Goal: Information Seeking & Learning: Learn about a topic

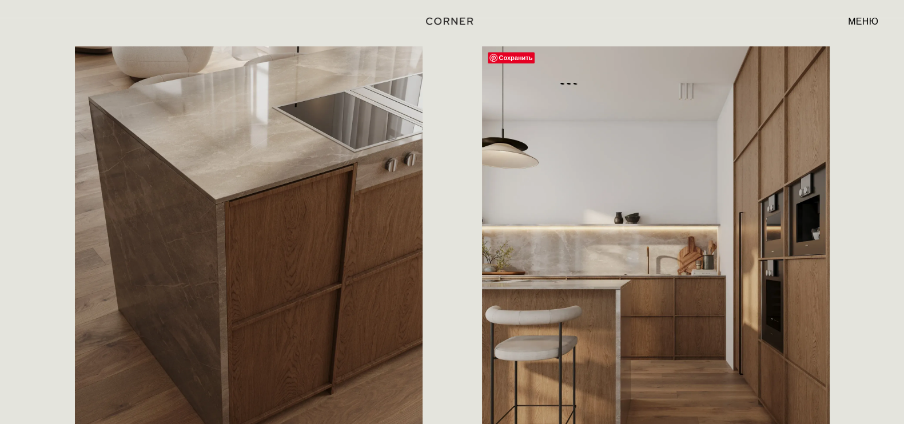
scroll to position [1144, 0]
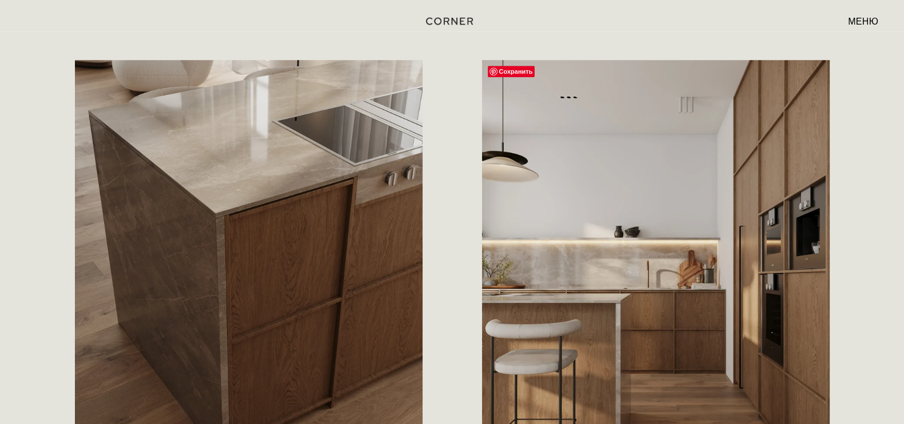
click at [792, 299] on img at bounding box center [656, 277] width 348 height 435
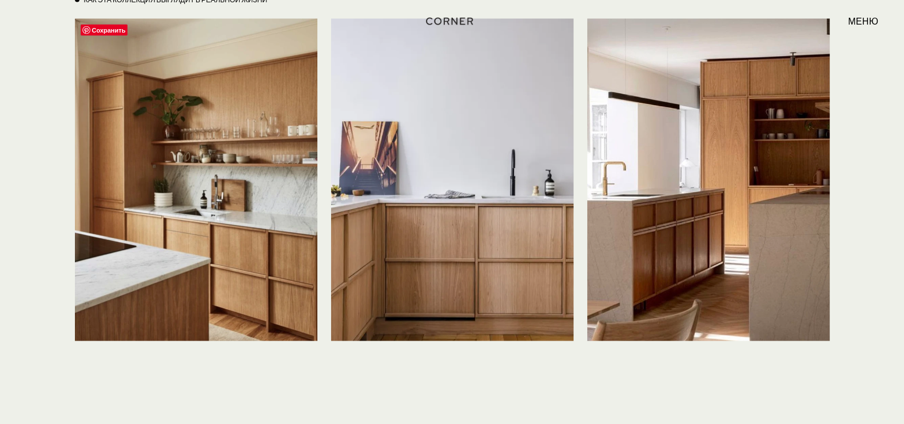
scroll to position [2717, 0]
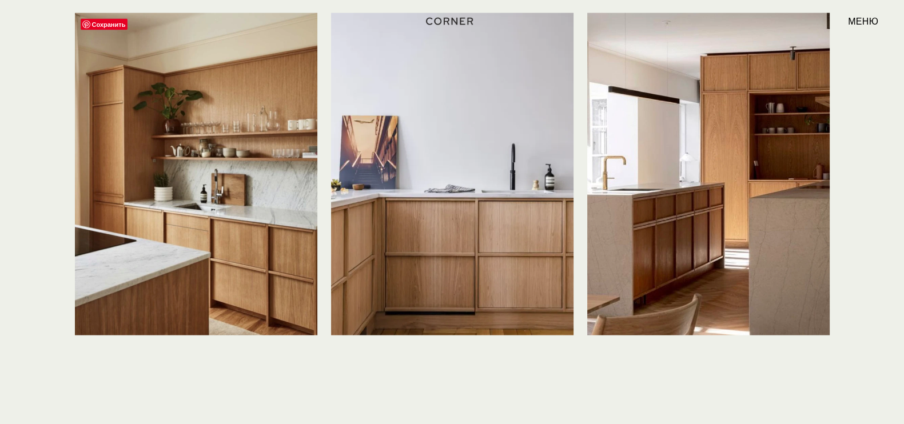
click at [273, 198] on img at bounding box center [196, 174] width 243 height 323
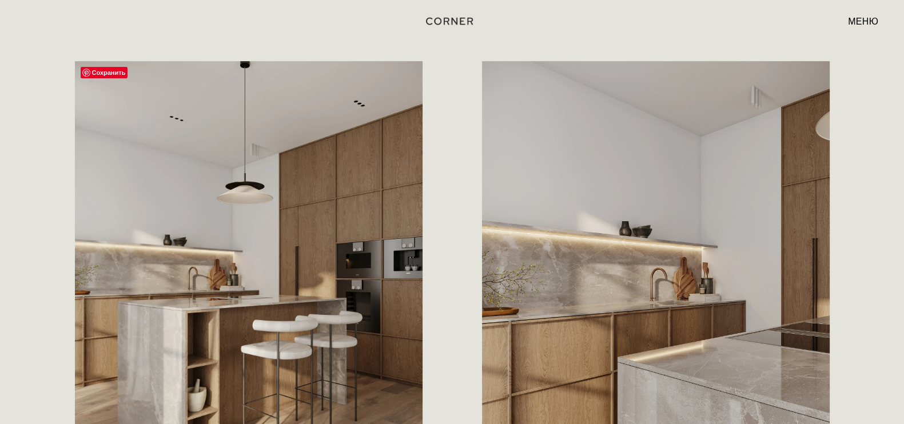
scroll to position [571, 0]
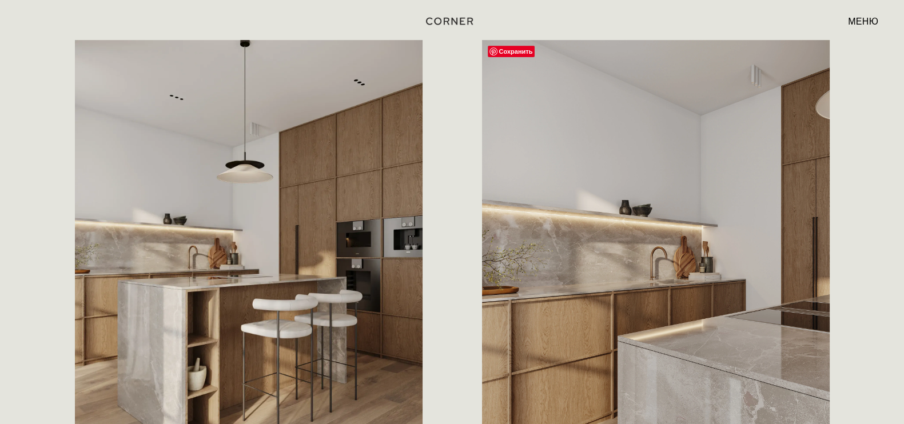
click at [533, 330] on img at bounding box center [656, 257] width 348 height 435
click at [555, 315] on img at bounding box center [656, 257] width 348 height 435
click at [572, 308] on img at bounding box center [656, 257] width 348 height 435
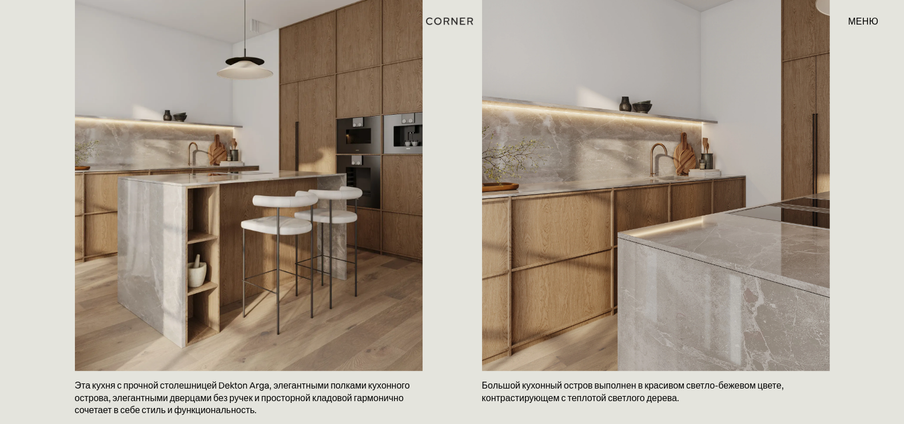
scroll to position [644, 0]
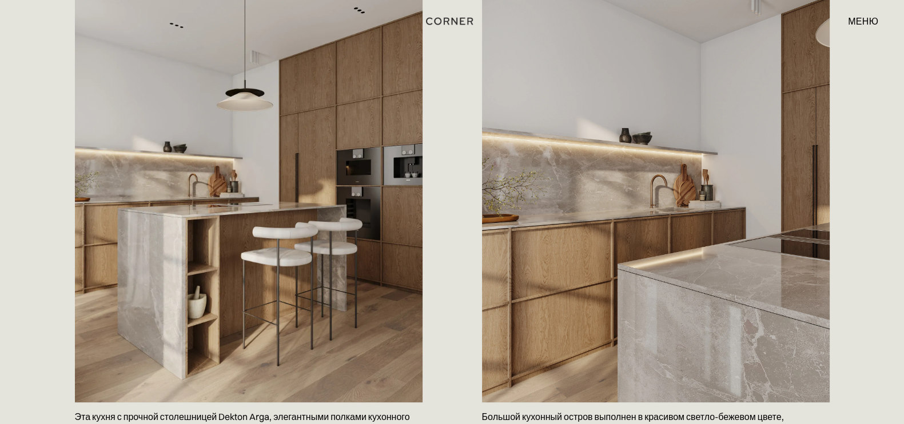
drag, startPoint x: 764, startPoint y: 196, endPoint x: 776, endPoint y: 299, distance: 104.3
click at [776, 299] on img at bounding box center [656, 185] width 348 height 435
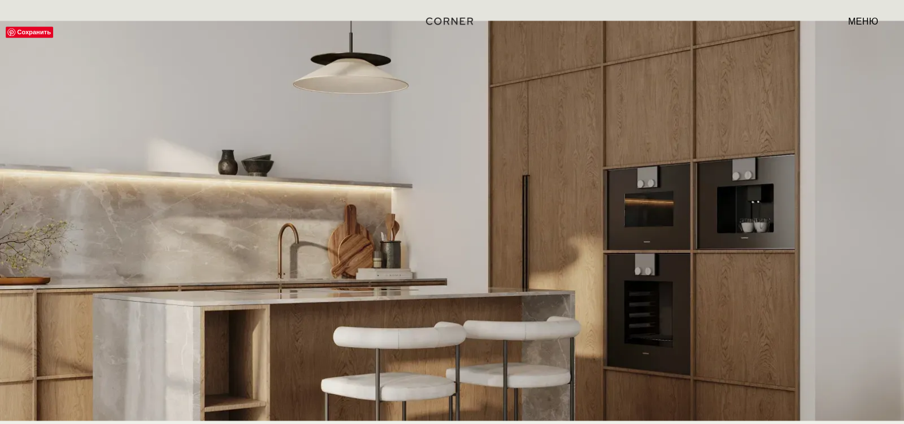
scroll to position [2216, 0]
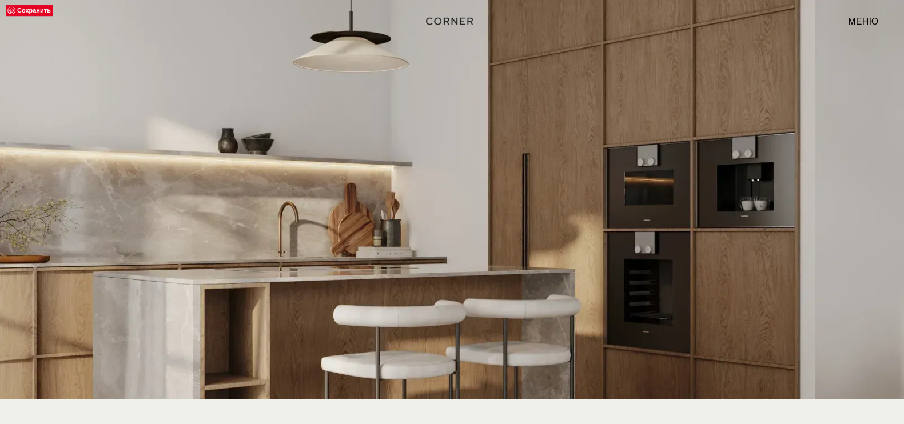
click at [641, 110] on img at bounding box center [452, 270] width 904 height 543
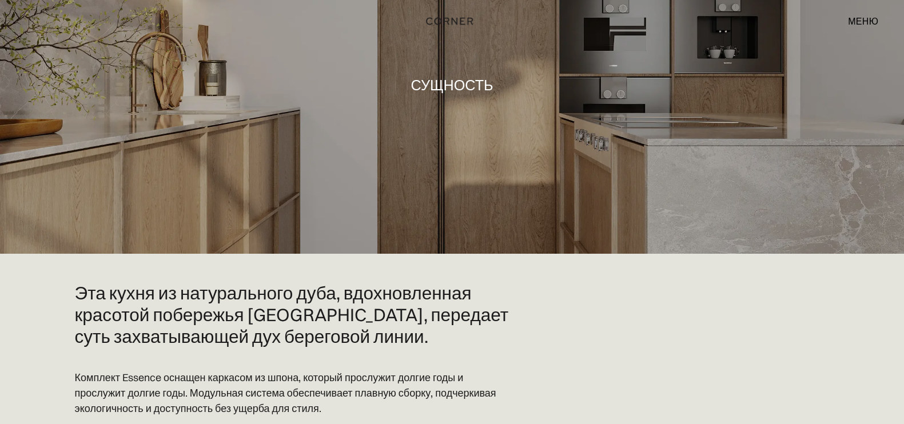
scroll to position [0, 0]
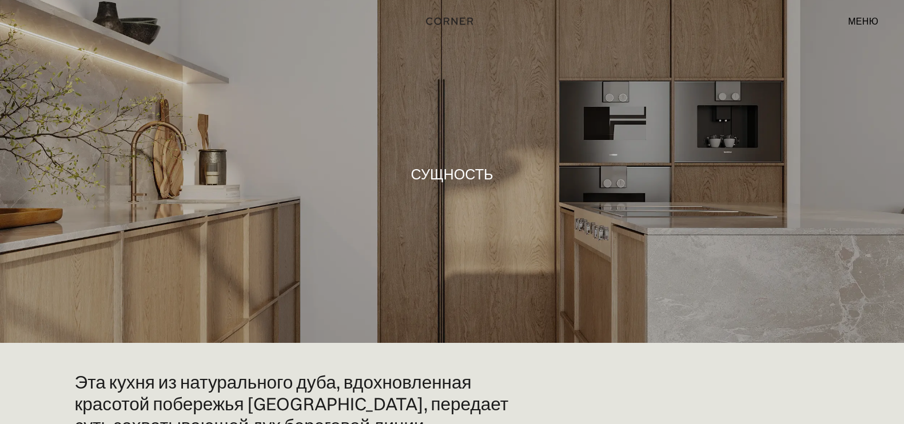
click at [856, 20] on font "меню" at bounding box center [863, 20] width 30 height 11
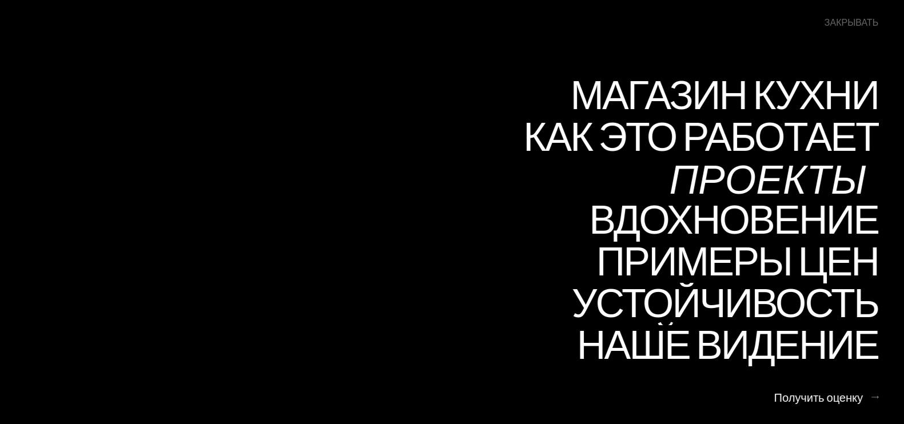
click at [725, 173] on font "Проекты" at bounding box center [767, 178] width 197 height 56
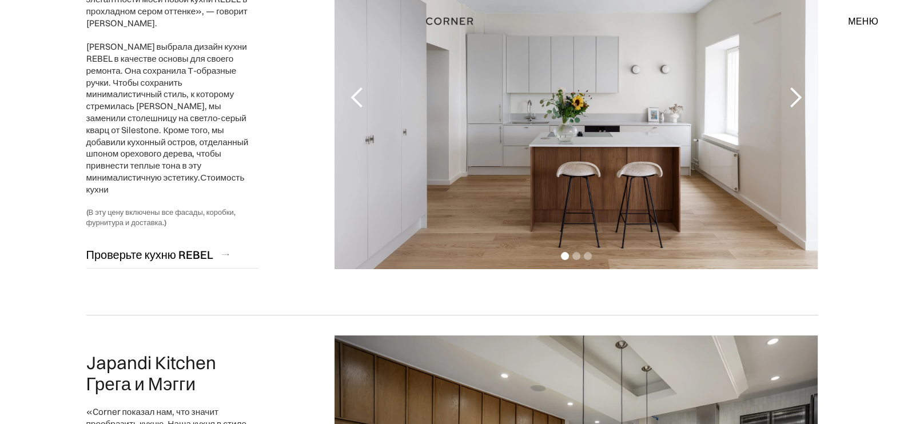
scroll to position [215, 0]
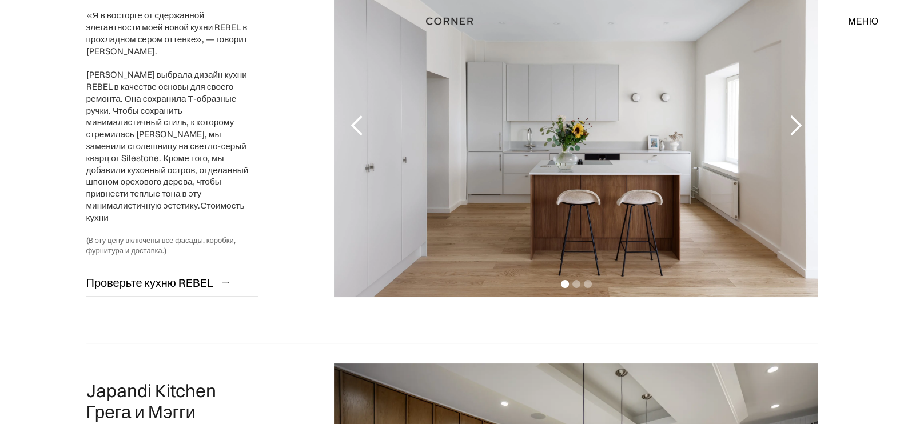
click at [792, 136] on div "следующий слайд" at bounding box center [795, 125] width 23 height 23
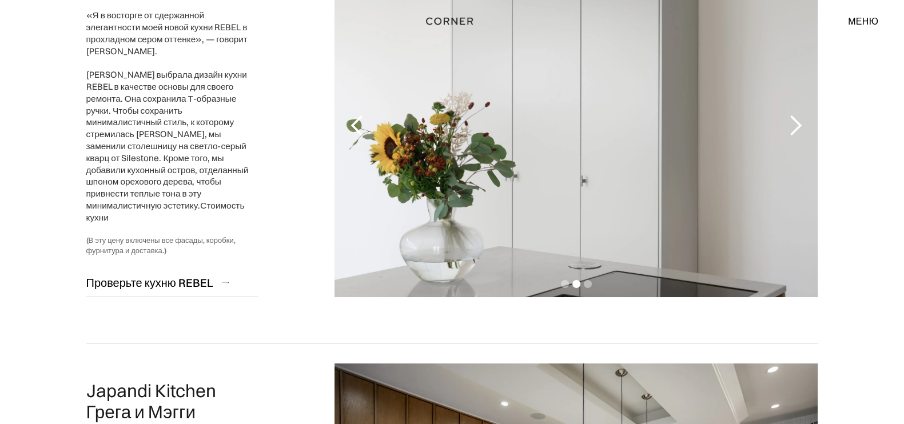
click at [792, 136] on div "следующий слайд" at bounding box center [795, 125] width 23 height 23
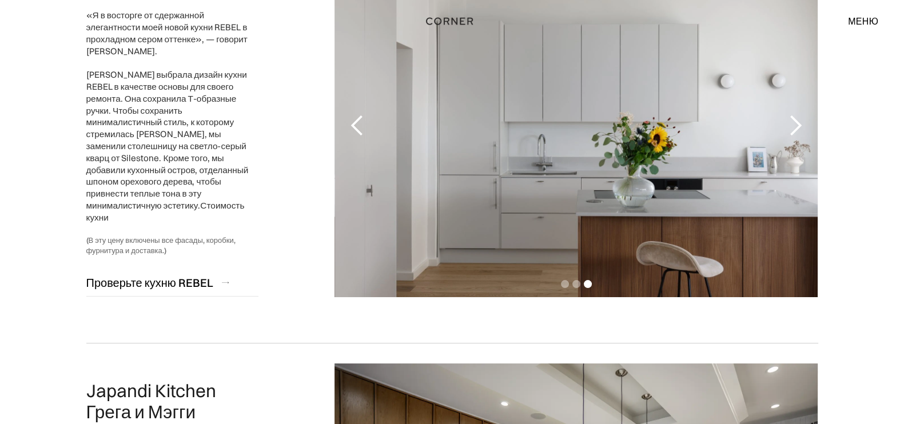
click at [792, 136] on div "следующий слайд" at bounding box center [795, 125] width 23 height 23
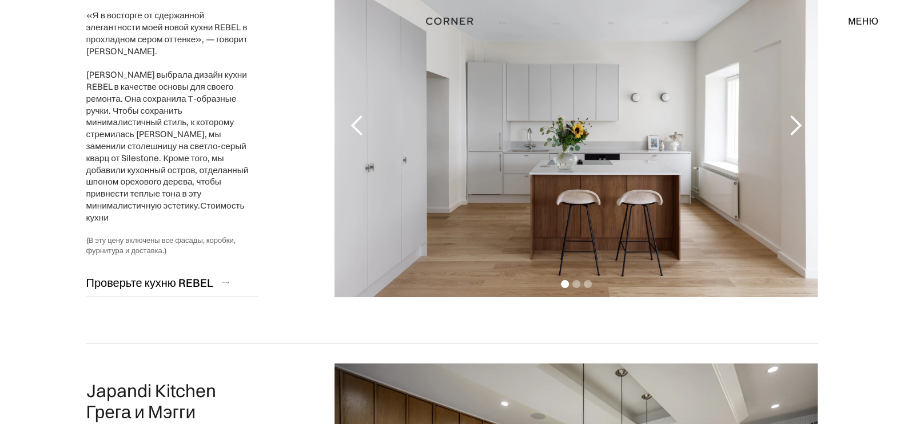
click at [792, 136] on div "следующий слайд" at bounding box center [795, 125] width 23 height 23
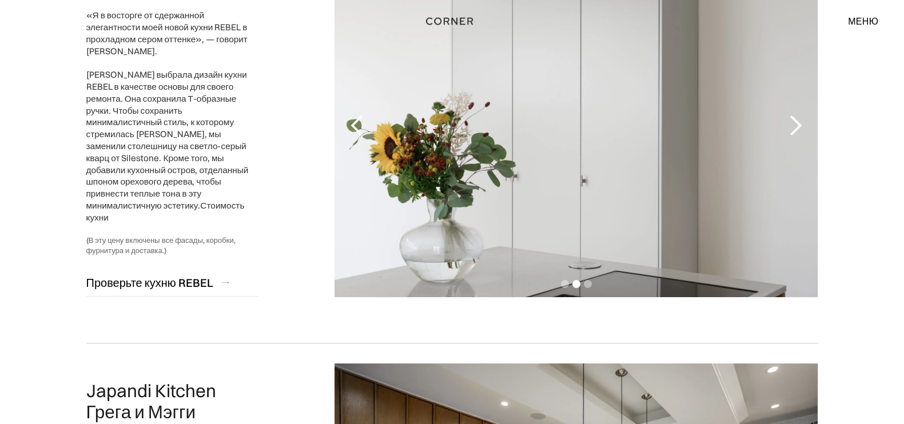
click at [792, 136] on div "следующий слайд" at bounding box center [795, 125] width 23 height 23
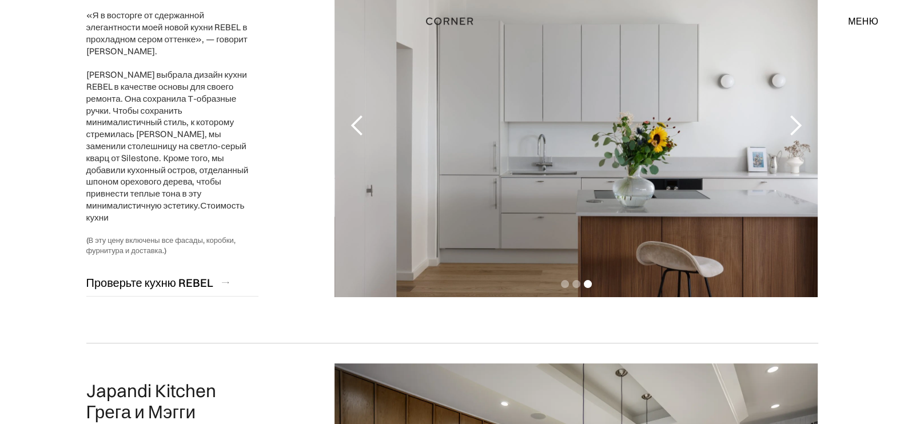
click at [792, 136] on div "следующий слайд" at bounding box center [795, 125] width 23 height 23
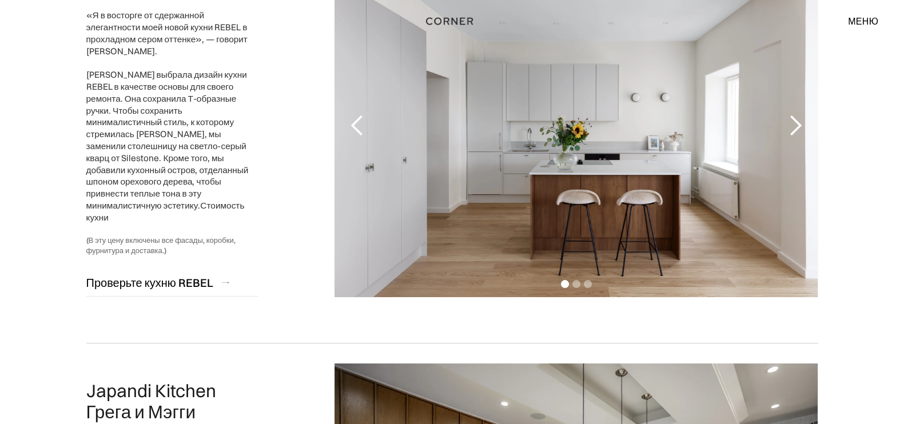
click at [792, 136] on div "следующий слайд" at bounding box center [795, 125] width 23 height 23
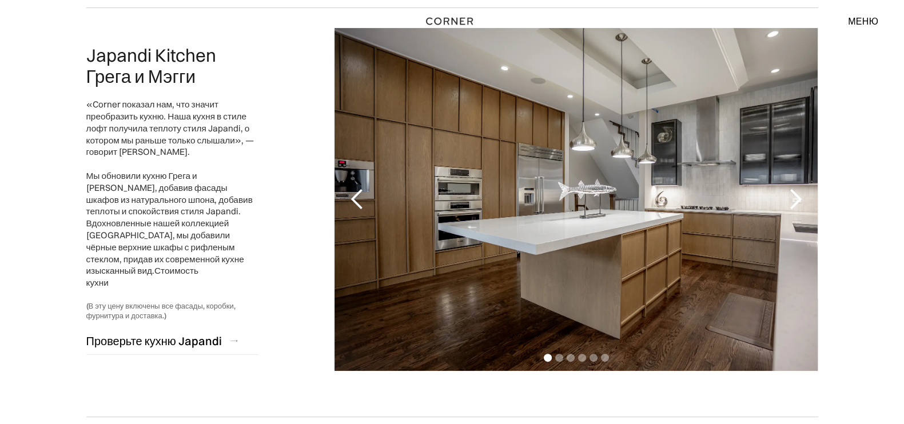
scroll to position [571, 0]
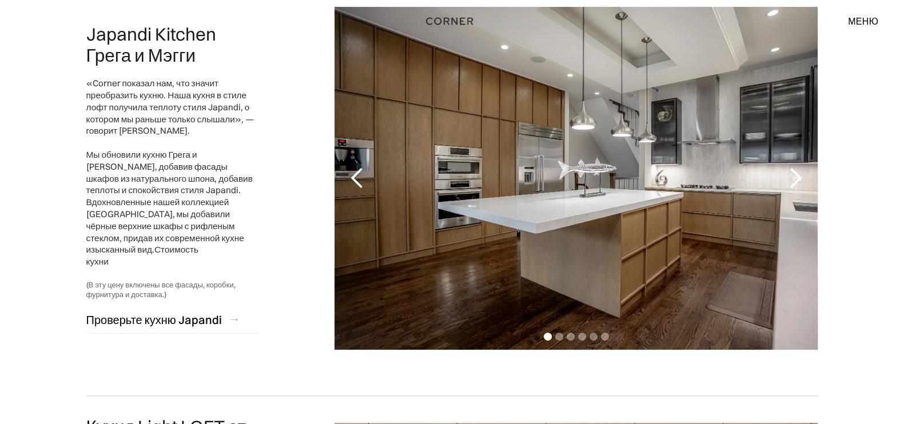
click at [793, 182] on div "следующий слайд" at bounding box center [795, 178] width 23 height 23
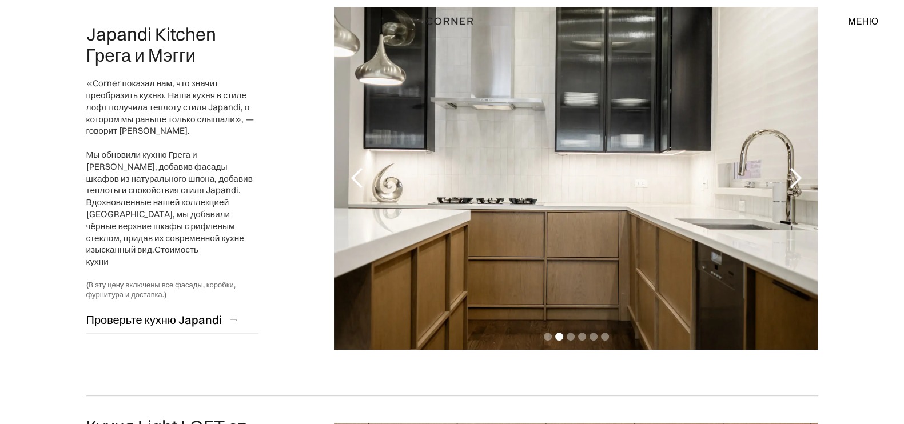
click at [793, 182] on div "следующий слайд" at bounding box center [795, 178] width 23 height 23
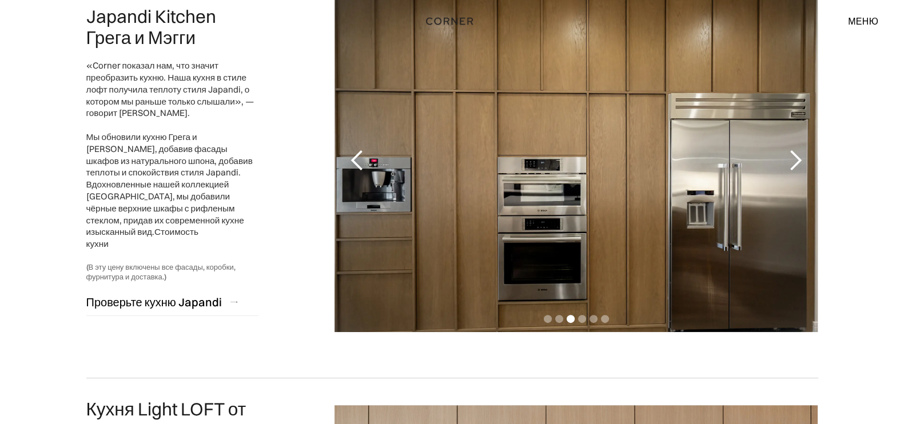
scroll to position [500, 0]
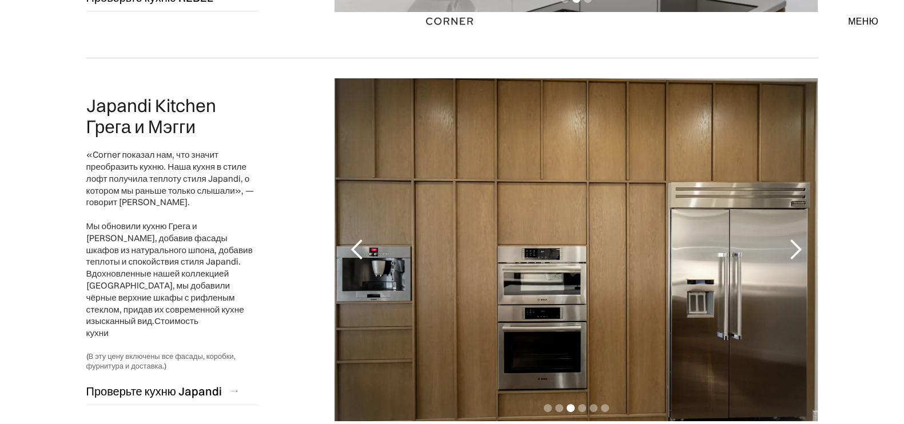
click at [788, 243] on div "следующий слайд" at bounding box center [795, 250] width 23 height 23
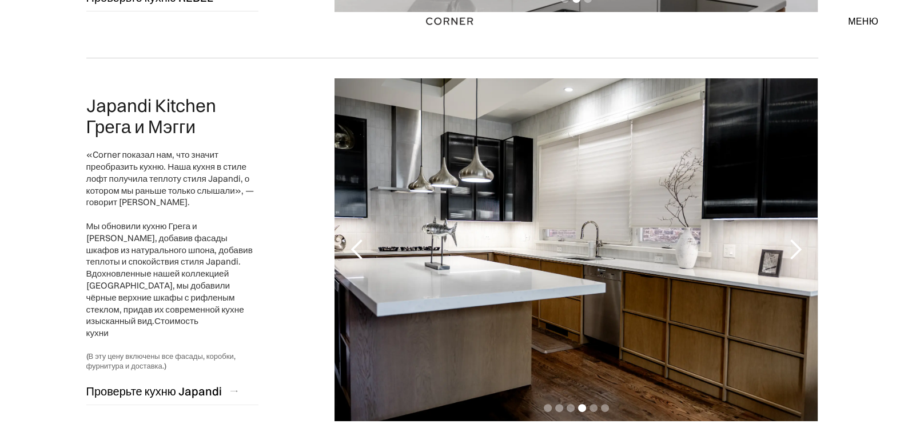
click at [788, 243] on div "следующий слайд" at bounding box center [795, 250] width 23 height 23
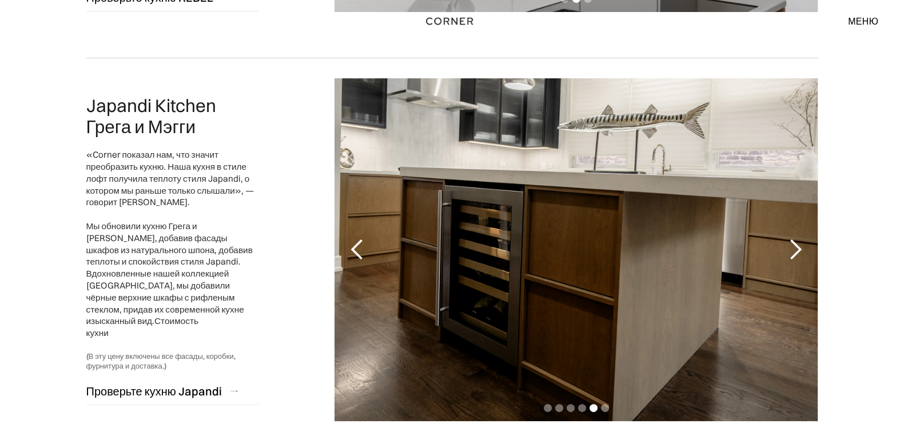
click at [788, 243] on div "следующий слайд" at bounding box center [795, 250] width 23 height 23
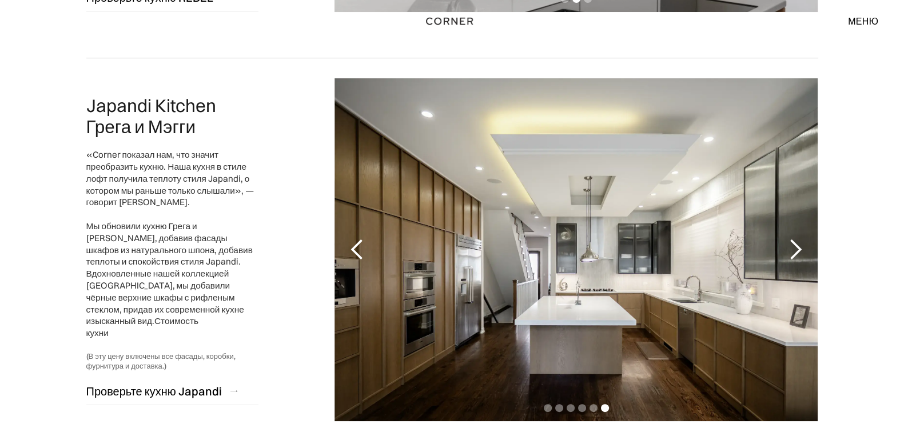
click at [788, 243] on div "следующий слайд" at bounding box center [795, 250] width 23 height 23
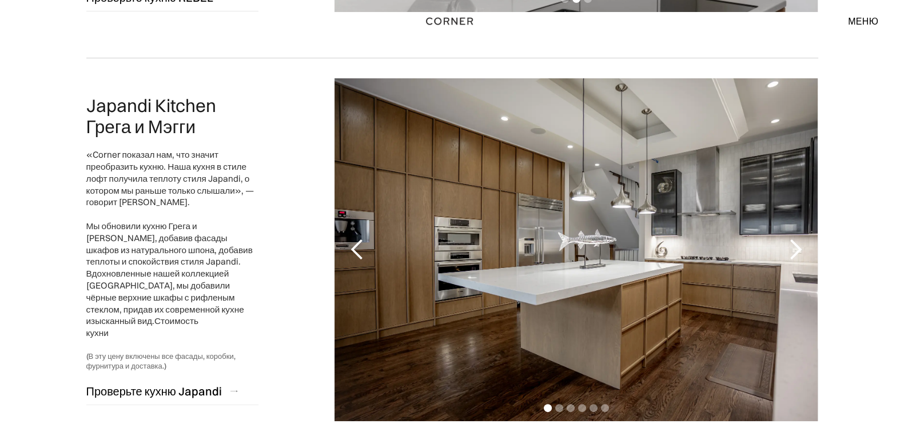
click at [788, 243] on div "следующий слайд" at bounding box center [795, 250] width 23 height 23
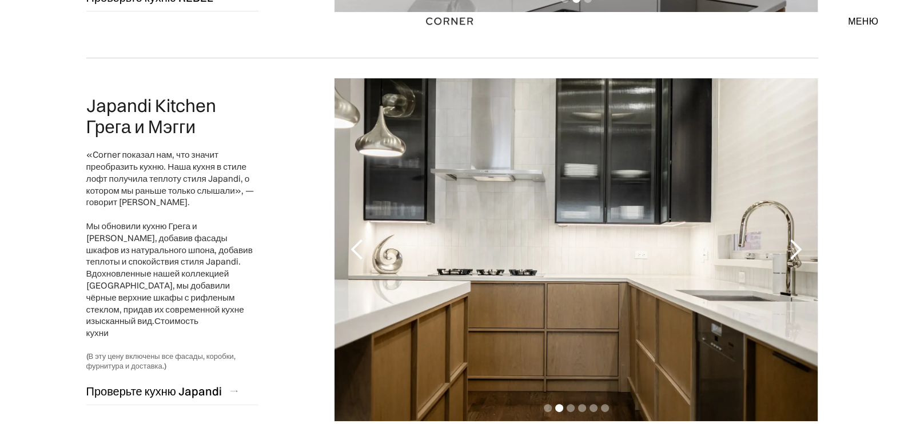
scroll to position [571, 0]
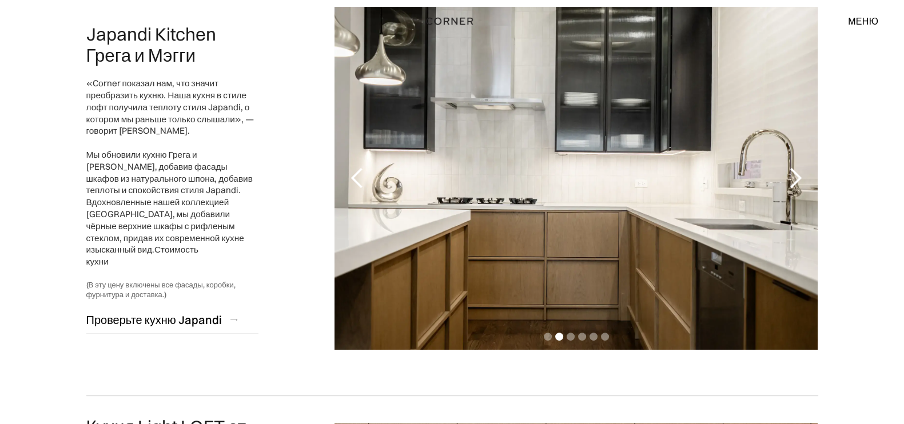
click at [804, 180] on div "следующий слайд" at bounding box center [795, 178] width 23 height 23
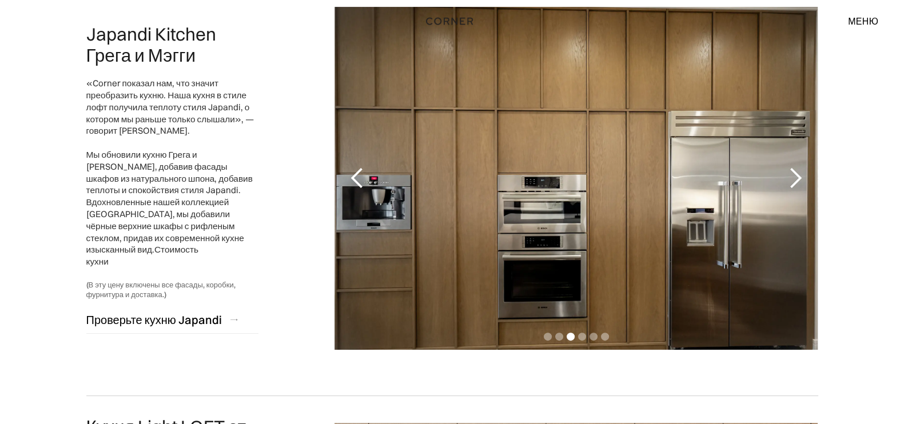
click at [804, 180] on div "следующий слайд" at bounding box center [795, 178] width 23 height 23
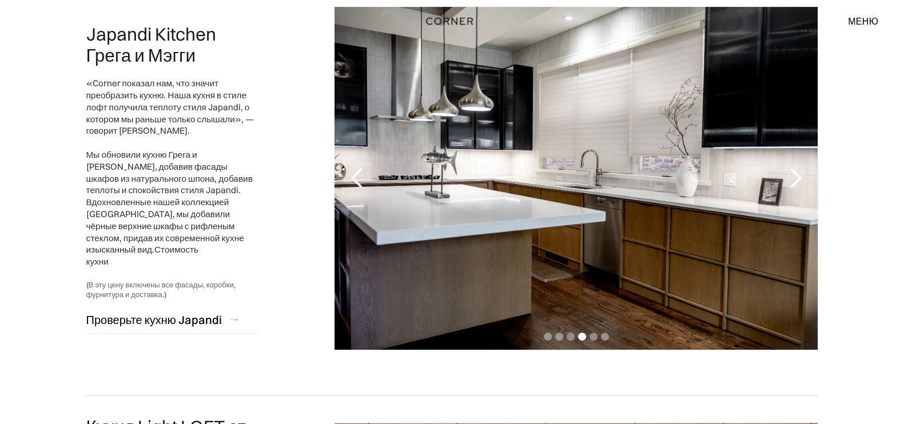
click at [364, 180] on div "предыдущий слайд" at bounding box center [357, 178] width 23 height 23
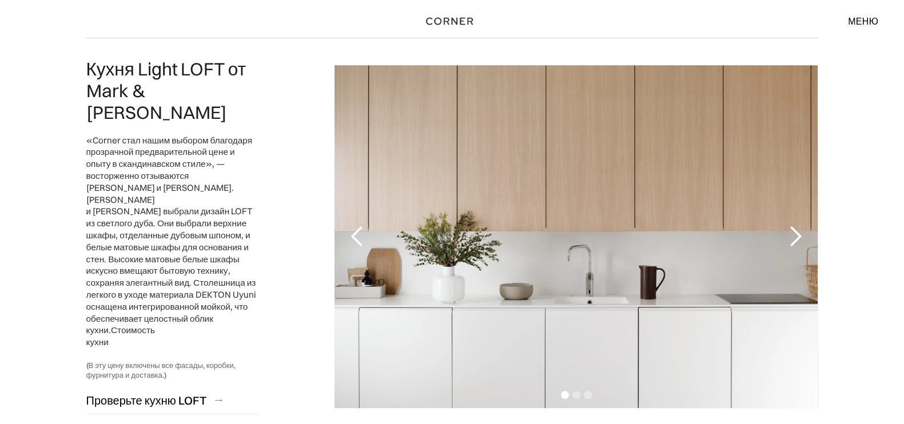
scroll to position [929, 0]
click at [785, 229] on div "следующий слайд" at bounding box center [795, 237] width 23 height 23
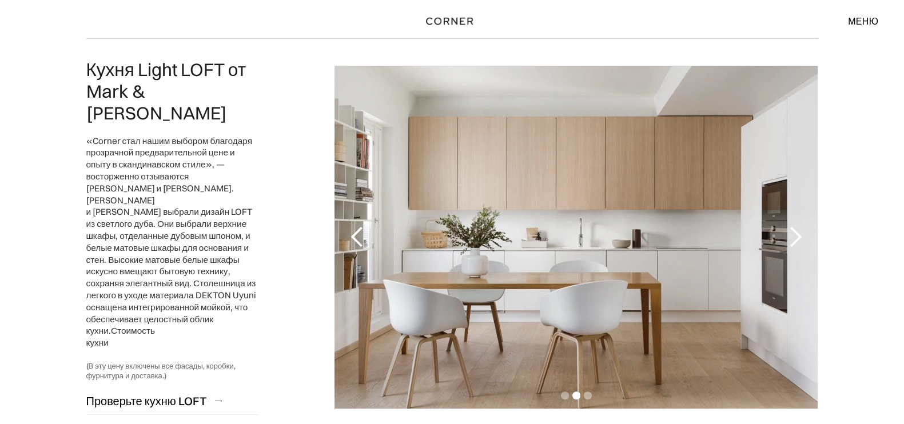
click at [792, 233] on div "следующий слайд" at bounding box center [795, 237] width 23 height 23
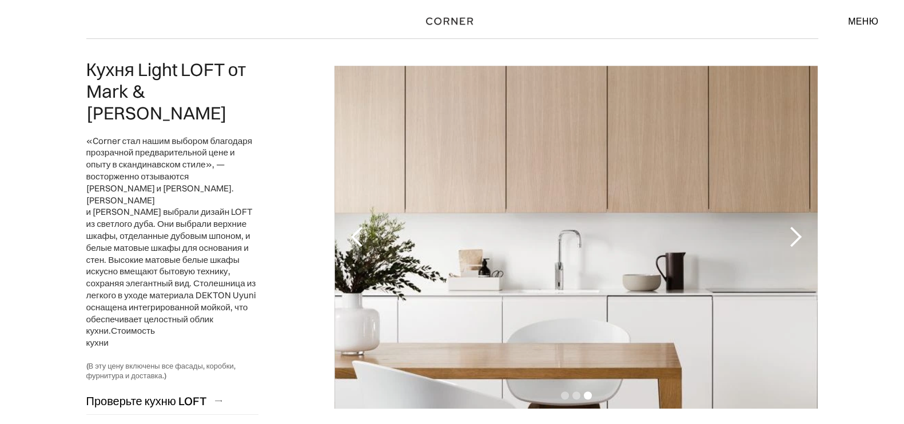
click at [792, 233] on div "следующий слайд" at bounding box center [795, 237] width 23 height 23
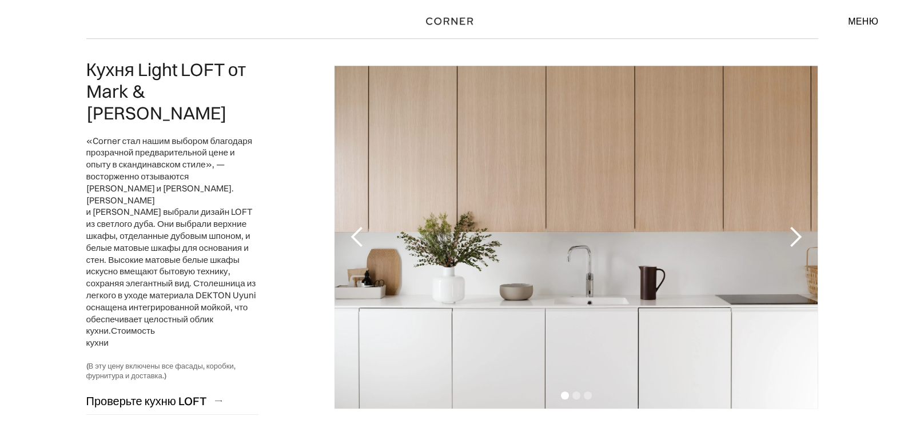
click at [792, 233] on div "следующий слайд" at bounding box center [795, 237] width 23 height 23
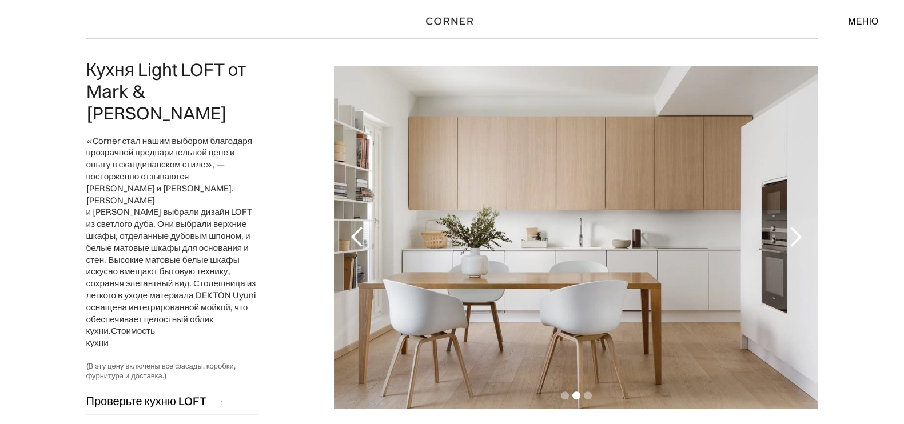
click at [792, 233] on div "следующий слайд" at bounding box center [795, 237] width 23 height 23
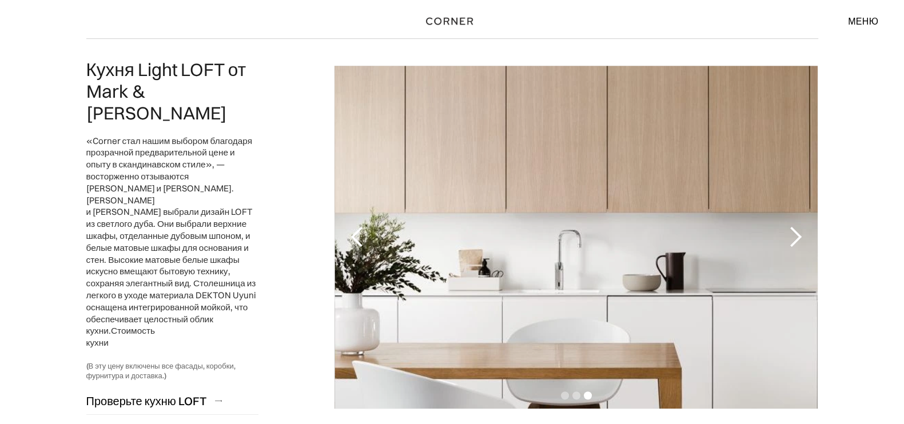
click at [792, 233] on div "следующий слайд" at bounding box center [795, 237] width 23 height 23
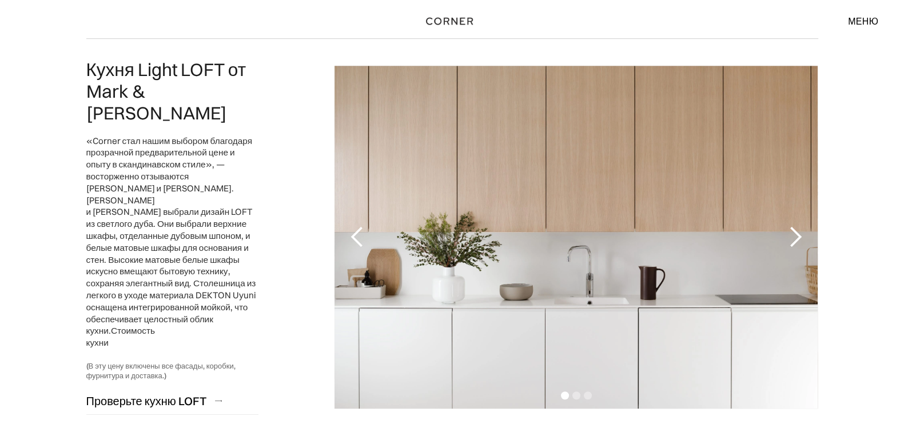
click at [792, 233] on div "следующий слайд" at bounding box center [795, 237] width 23 height 23
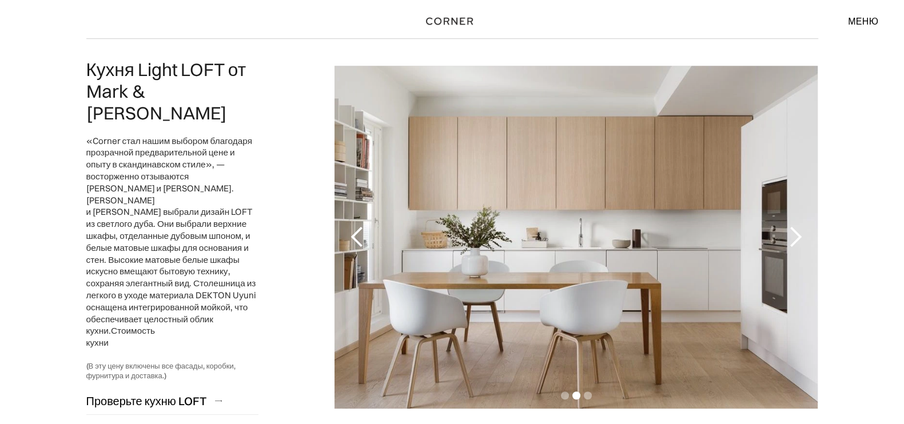
click at [792, 233] on div "следующий слайд" at bounding box center [795, 237] width 23 height 23
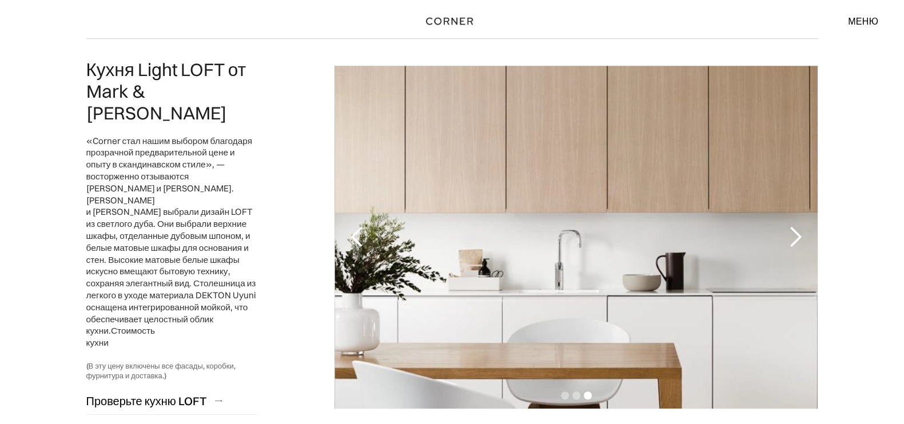
click at [795, 229] on div "следующий слайд" at bounding box center [795, 237] width 23 height 23
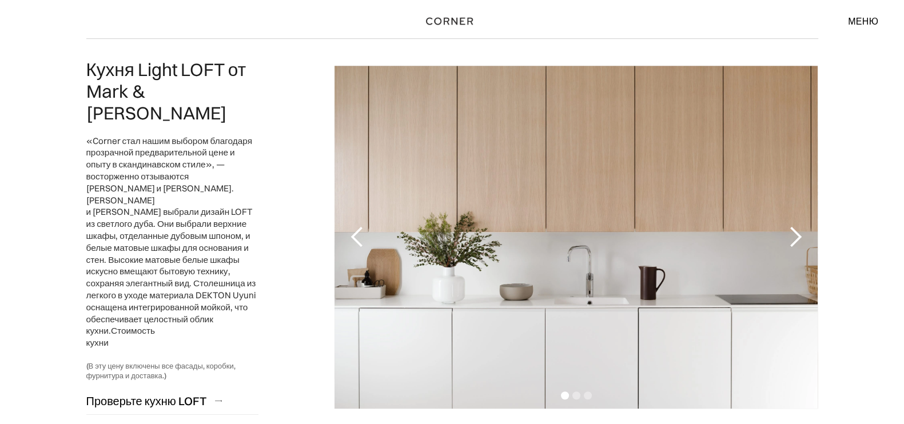
click at [795, 229] on div "следующий слайд" at bounding box center [795, 237] width 23 height 23
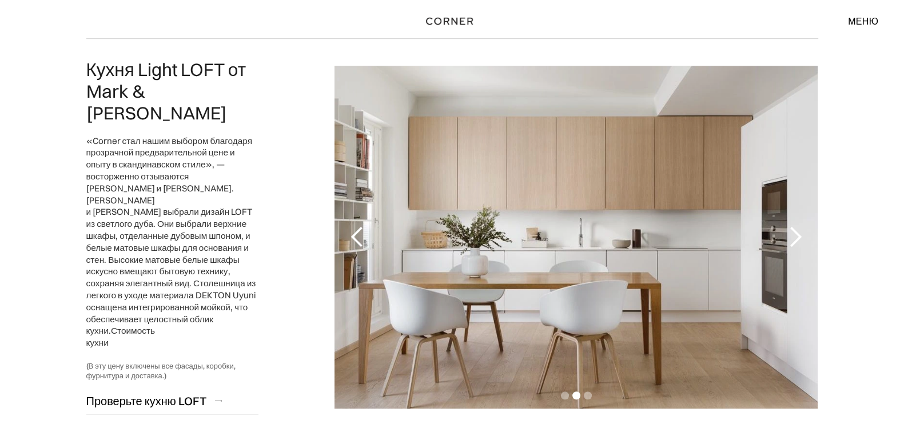
click at [795, 229] on div "следующий слайд" at bounding box center [795, 237] width 23 height 23
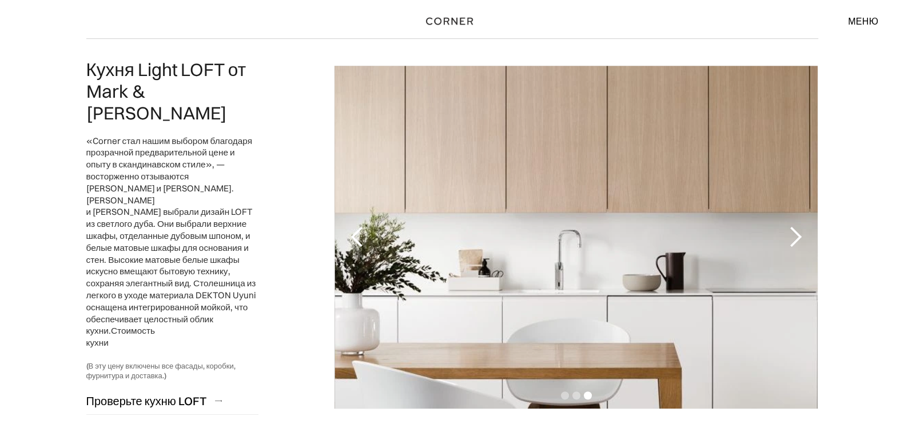
click at [795, 229] on div "следующий слайд" at bounding box center [795, 237] width 23 height 23
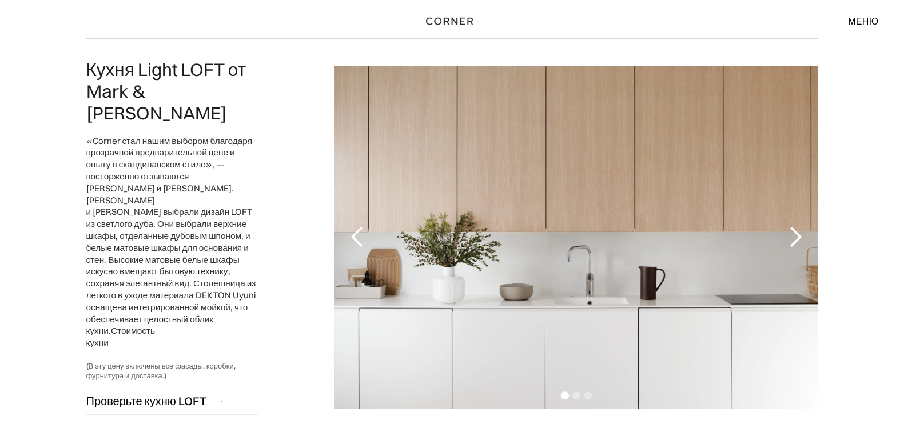
click at [795, 229] on div "следующий слайд" at bounding box center [795, 237] width 23 height 23
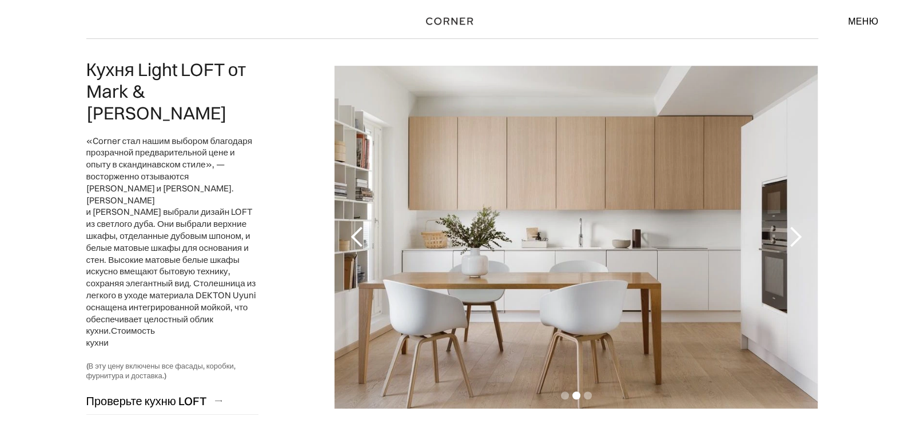
click at [795, 229] on div "следующий слайд" at bounding box center [795, 237] width 23 height 23
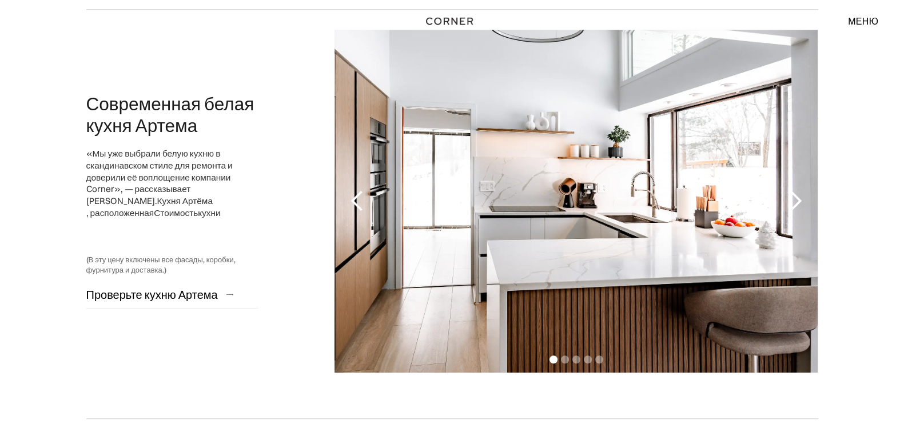
scroll to position [1359, 0]
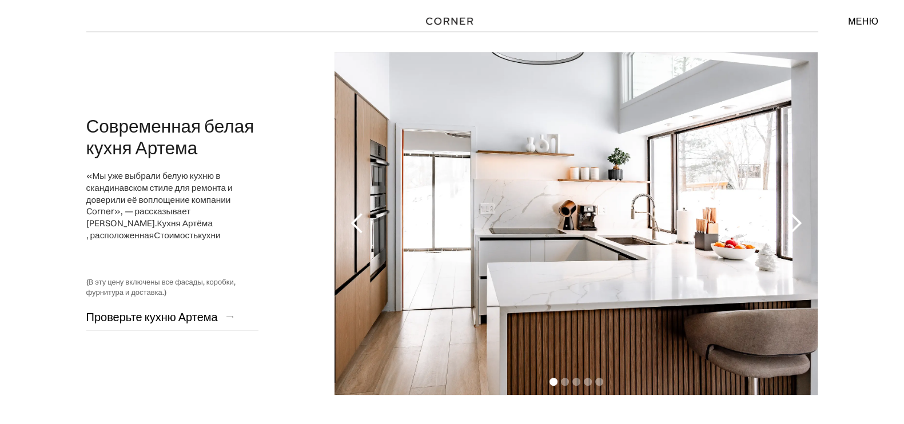
click at [792, 213] on div "следующий слайд" at bounding box center [795, 223] width 23 height 23
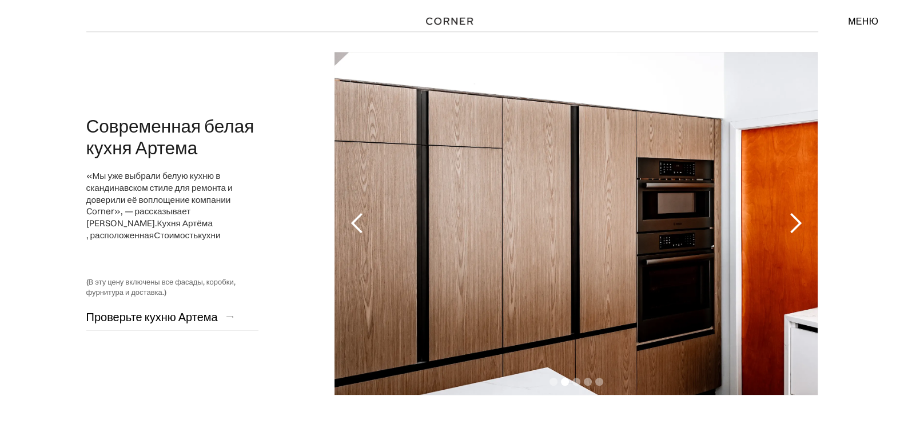
click at [792, 213] on div "следующий слайд" at bounding box center [795, 223] width 23 height 23
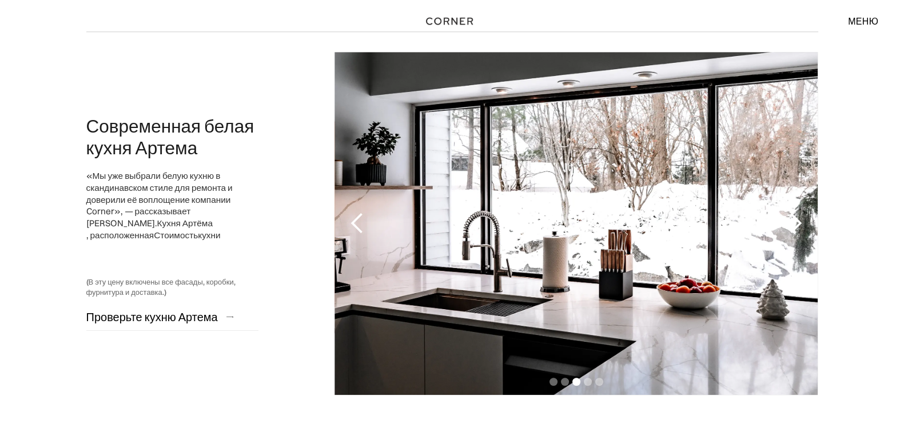
click at [792, 213] on div "следующий слайд" at bounding box center [795, 223] width 23 height 23
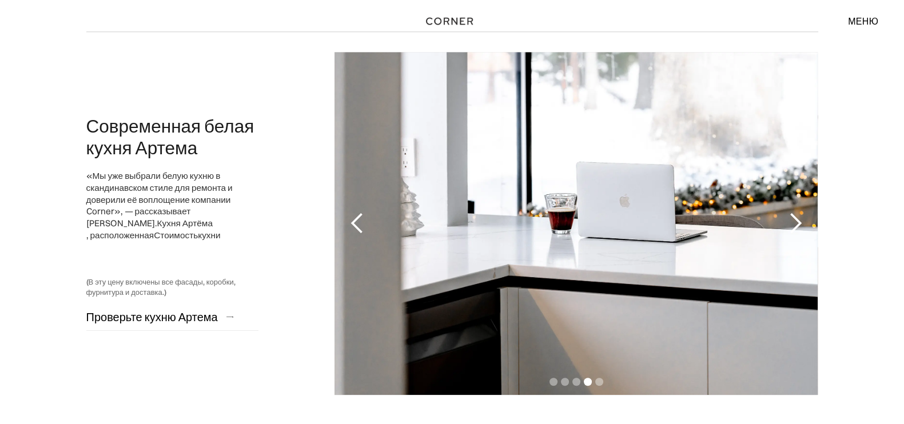
click at [792, 213] on div "следующий слайд" at bounding box center [795, 223] width 23 height 23
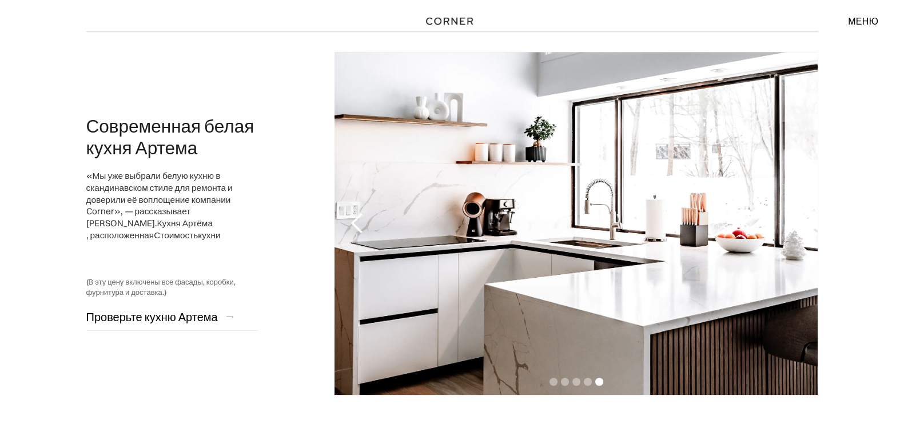
click at [792, 213] on div "следующий слайд" at bounding box center [795, 223] width 23 height 23
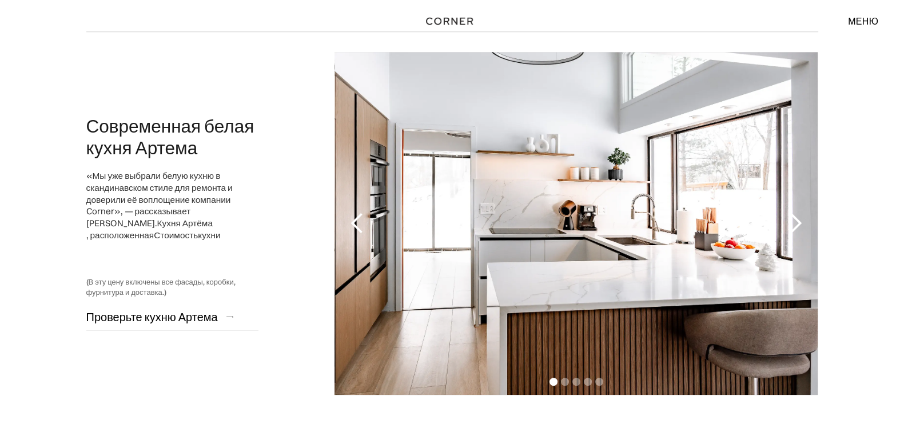
click at [792, 213] on div "следующий слайд" at bounding box center [795, 223] width 23 height 23
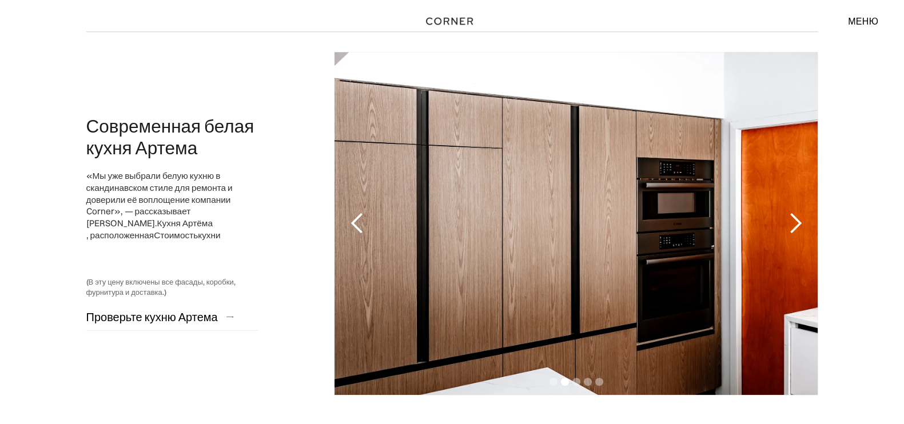
click at [792, 213] on div "следующий слайд" at bounding box center [795, 223] width 23 height 23
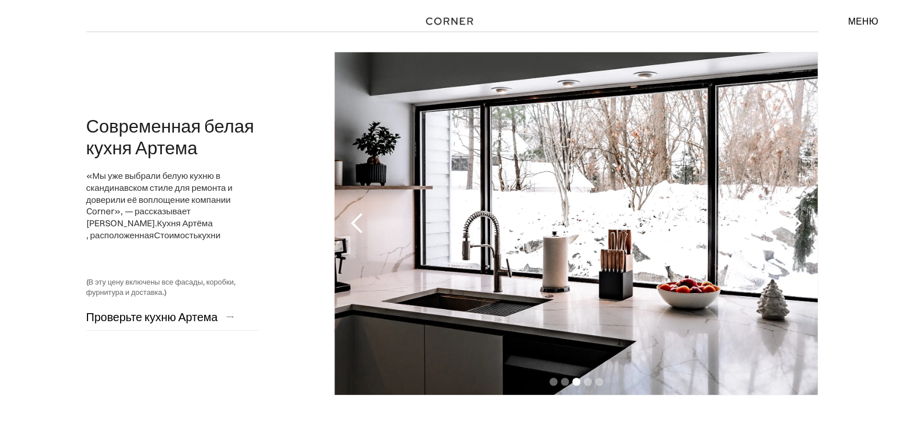
click at [792, 213] on div "следующий слайд" at bounding box center [795, 223] width 23 height 23
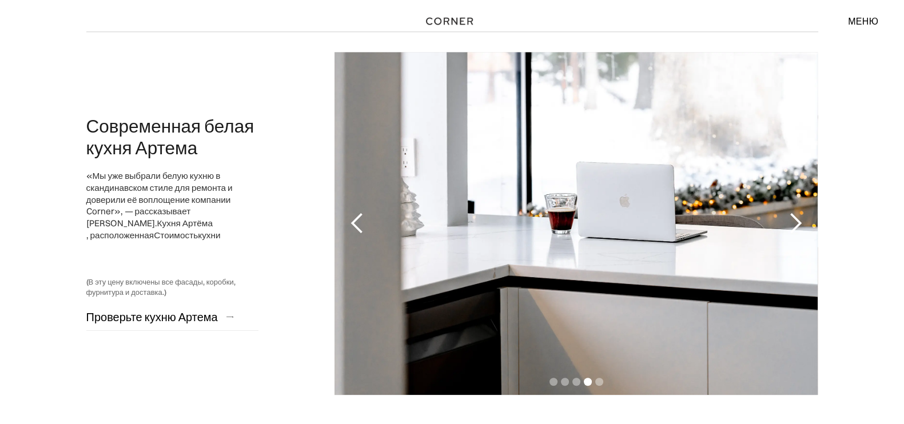
click at [792, 213] on div "следующий слайд" at bounding box center [795, 223] width 23 height 23
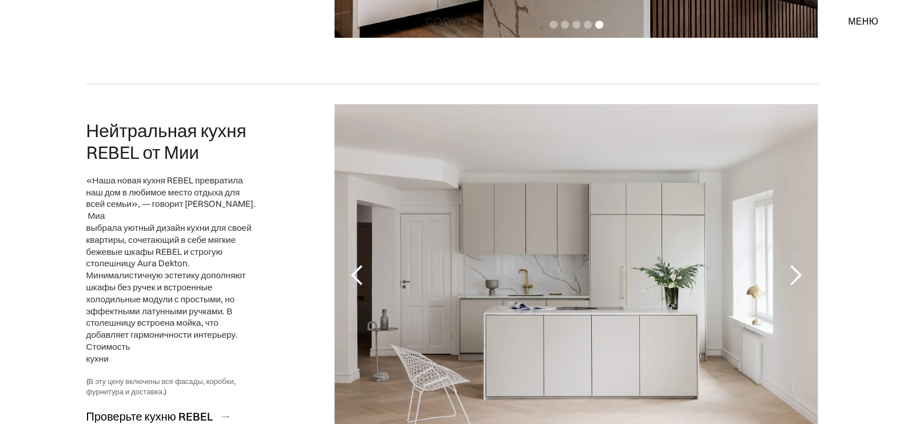
scroll to position [1787, 0]
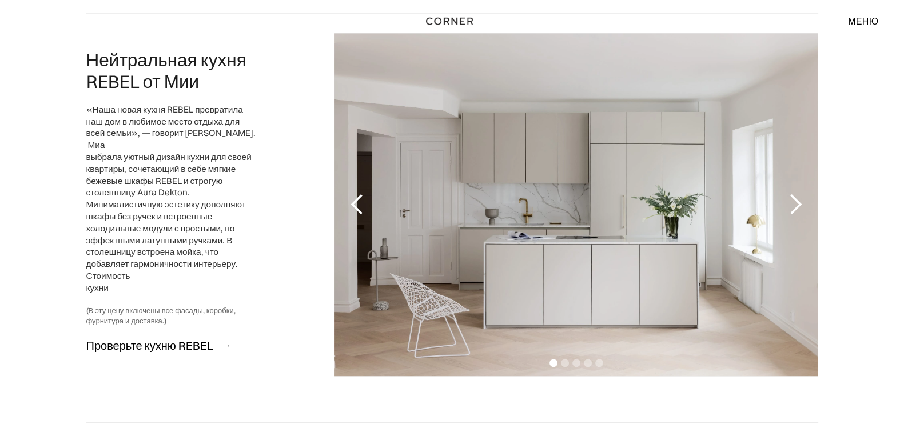
click at [796, 193] on div "следующий слайд" at bounding box center [795, 204] width 23 height 23
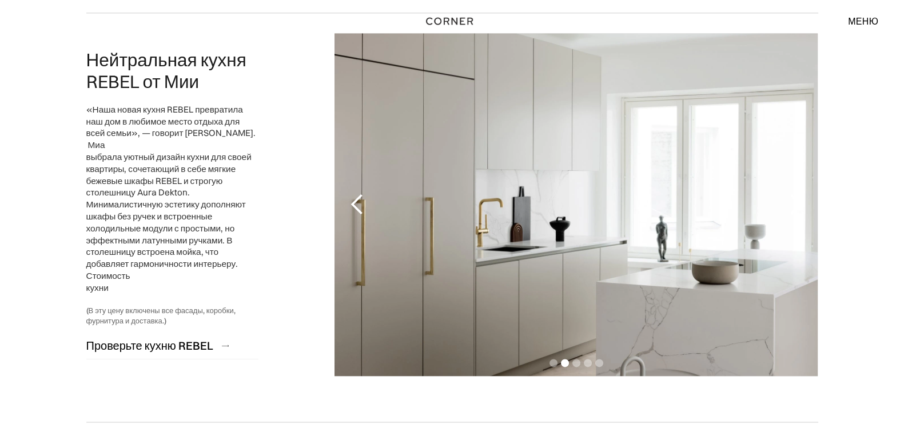
click at [796, 193] on div "следующий слайд" at bounding box center [795, 204] width 23 height 23
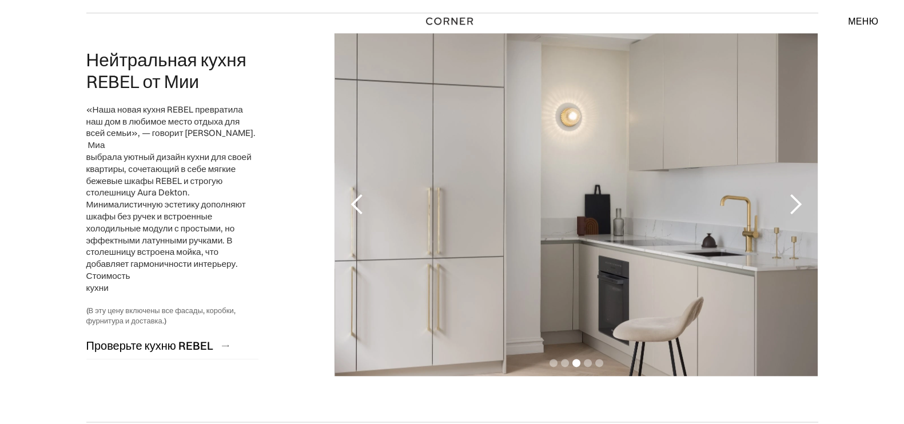
click at [796, 193] on div "следующий слайд" at bounding box center [795, 204] width 23 height 23
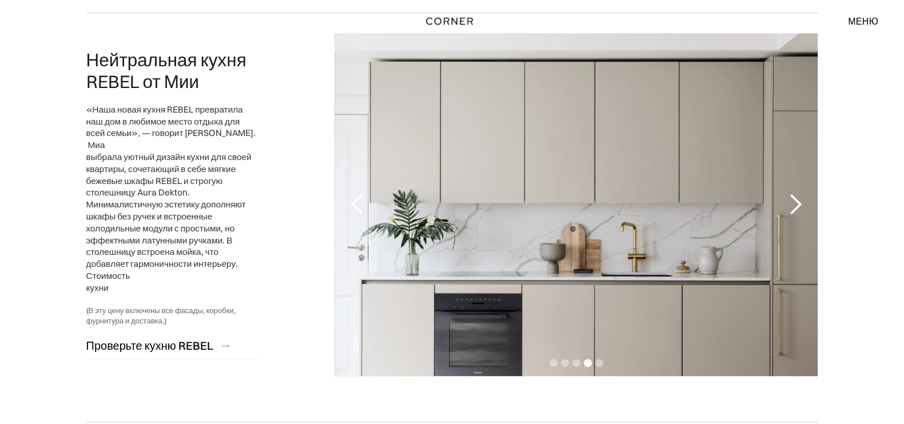
click at [796, 193] on div "следующий слайд" at bounding box center [795, 204] width 23 height 23
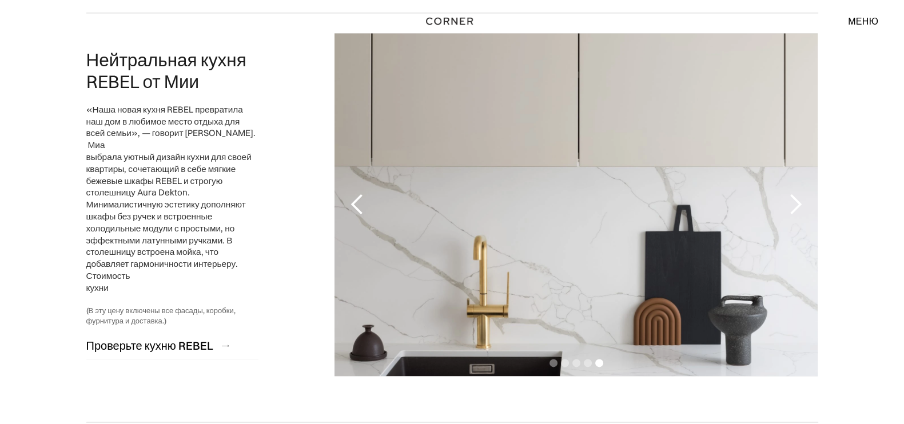
drag, startPoint x: 796, startPoint y: 190, endPoint x: 744, endPoint y: 244, distance: 75.7
click at [744, 244] on div "Slide 5 of 5." at bounding box center [576, 204] width 483 height 343
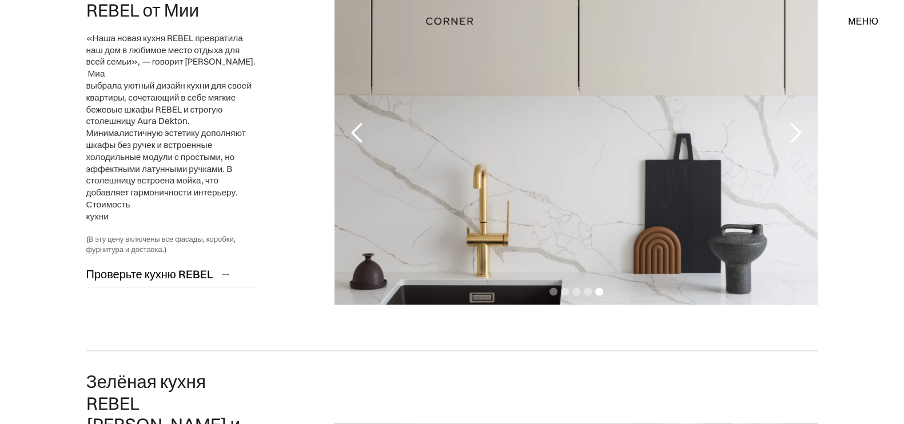
click at [802, 122] on div "следующий слайд" at bounding box center [795, 133] width 23 height 23
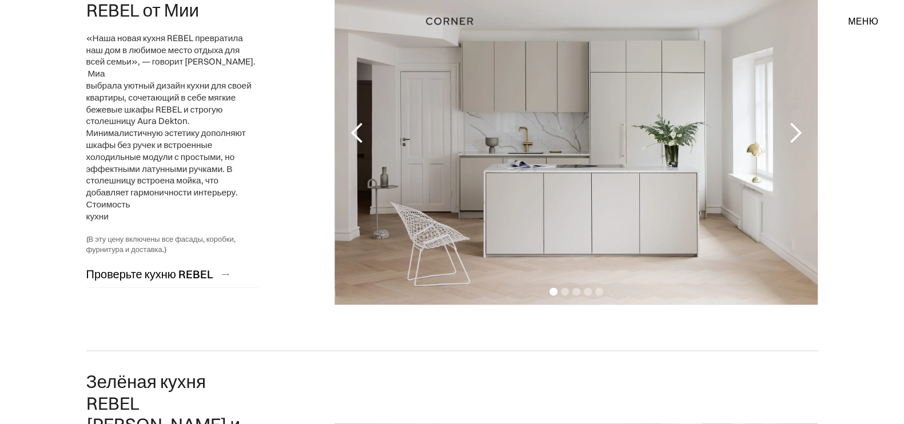
click at [802, 122] on div "следующий слайд" at bounding box center [795, 133] width 23 height 23
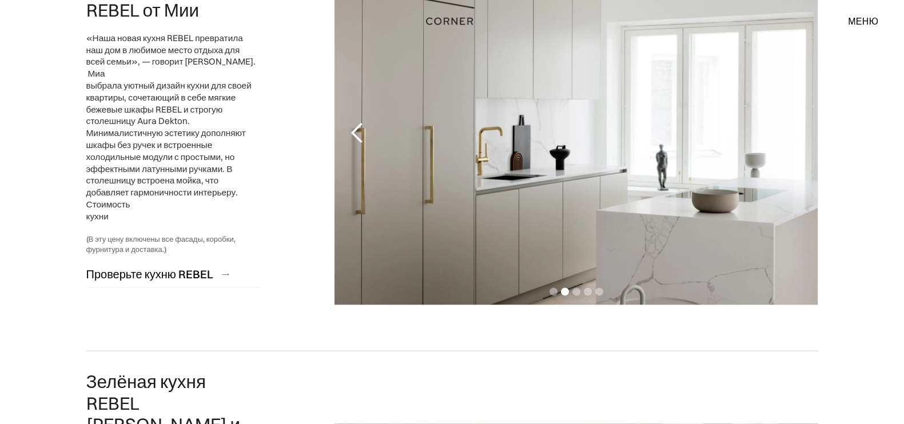
click at [802, 122] on div "следующий слайд" at bounding box center [795, 133] width 23 height 23
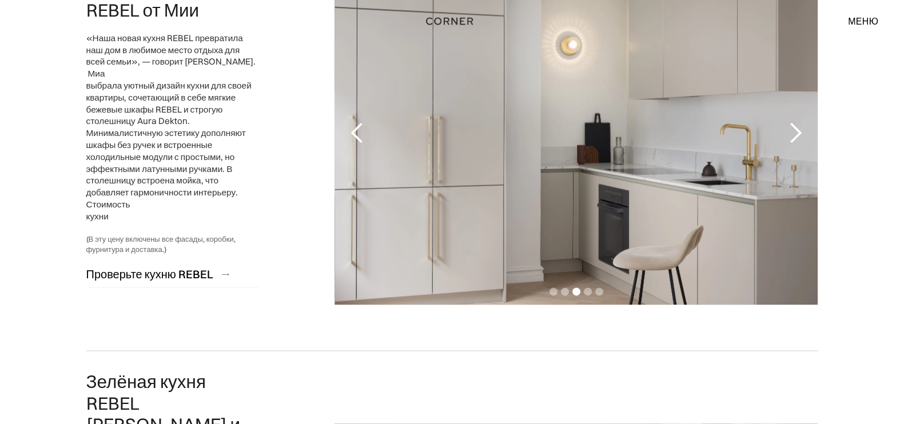
click at [802, 122] on div "следующий слайд" at bounding box center [795, 133] width 23 height 23
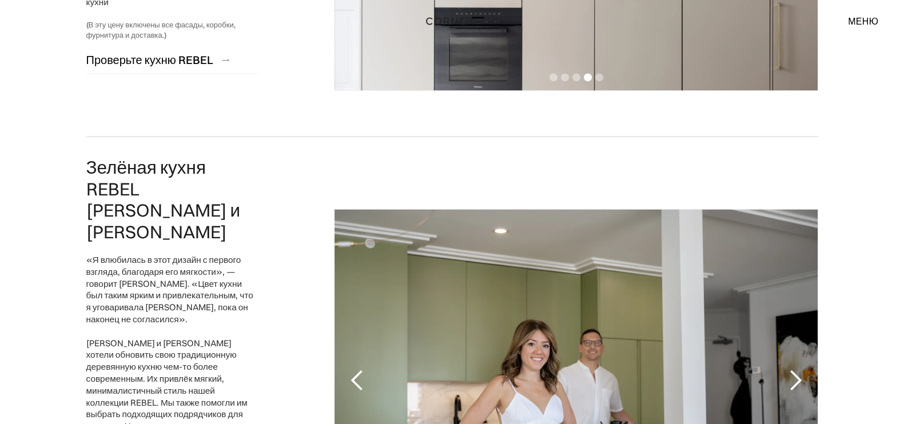
scroll to position [2216, 0]
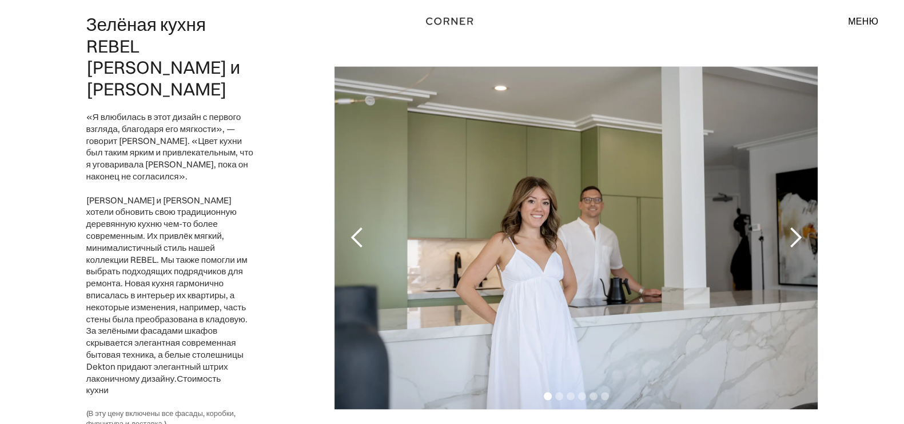
click at [795, 227] on div "следующий слайд" at bounding box center [795, 238] width 23 height 23
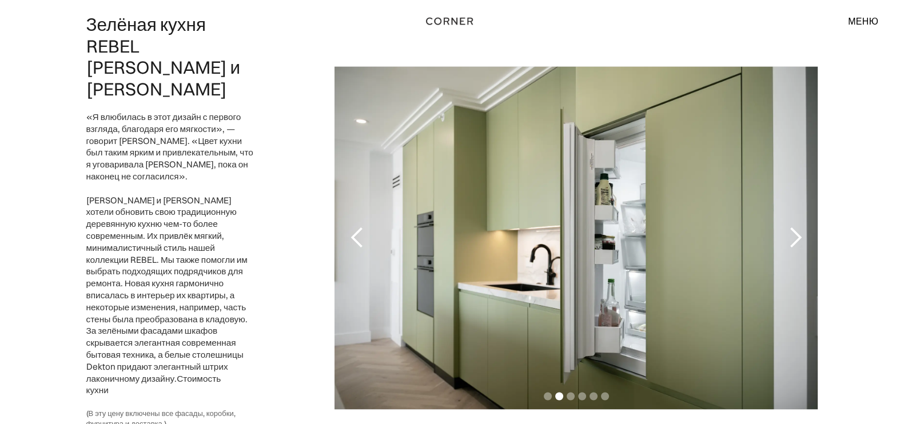
click at [795, 227] on div "следующий слайд" at bounding box center [795, 238] width 23 height 23
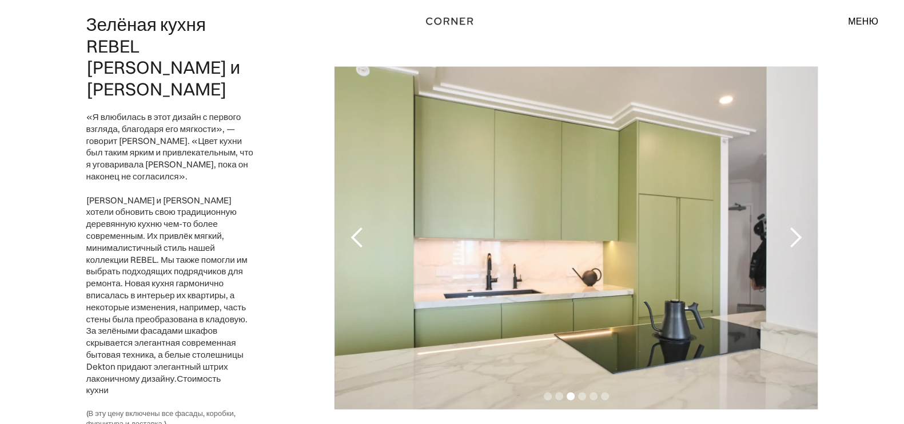
click at [795, 227] on div "следующий слайд" at bounding box center [795, 238] width 23 height 23
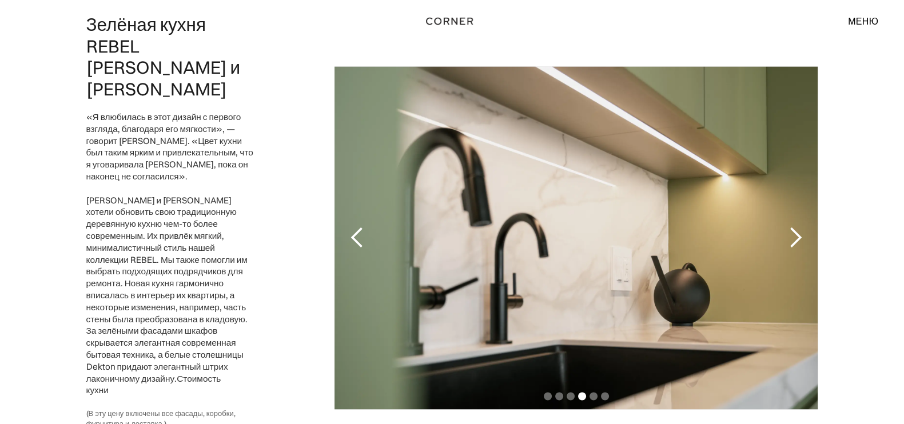
click at [795, 227] on div "следующий слайд" at bounding box center [795, 238] width 23 height 23
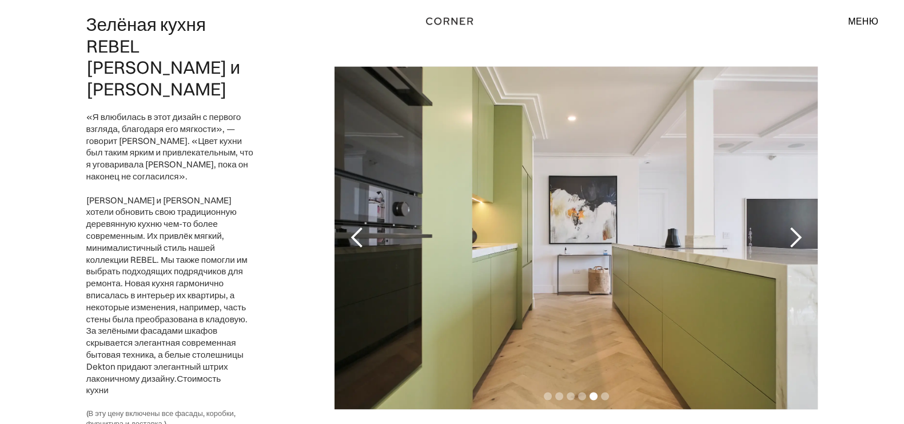
click at [795, 227] on div "следующий слайд" at bounding box center [795, 238] width 23 height 23
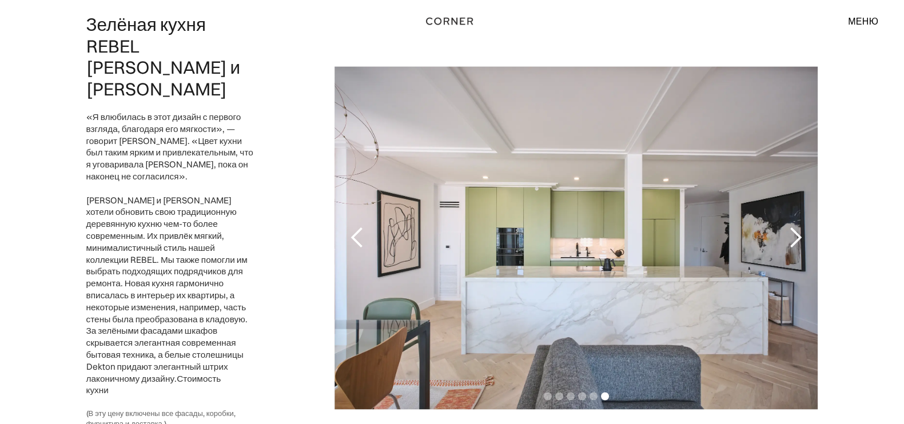
click at [795, 227] on div "следующий слайд" at bounding box center [795, 238] width 23 height 23
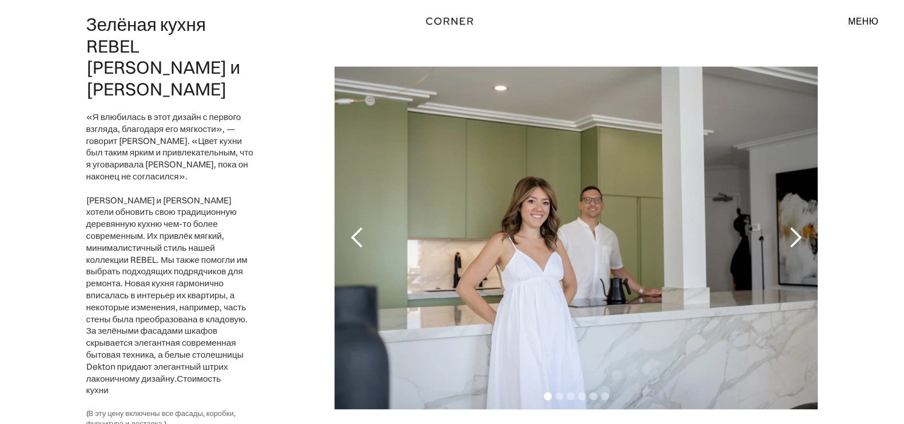
click at [795, 227] on div "следующий слайд" at bounding box center [795, 238] width 23 height 23
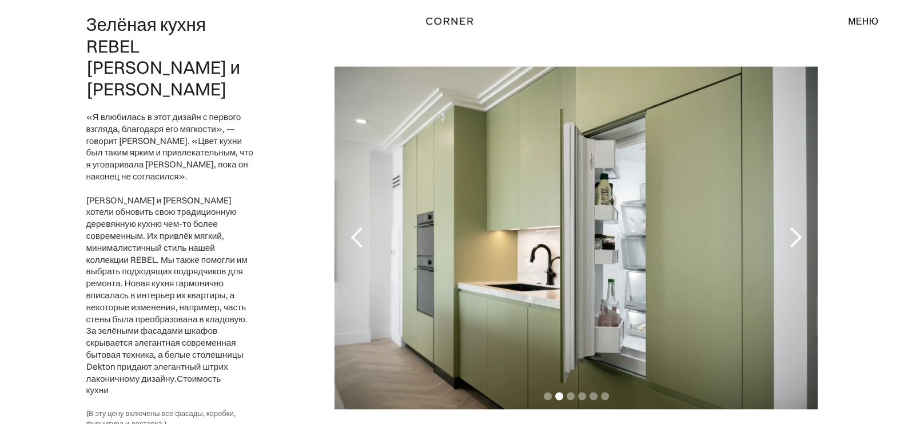
click at [795, 227] on div "следующий слайд" at bounding box center [795, 238] width 23 height 23
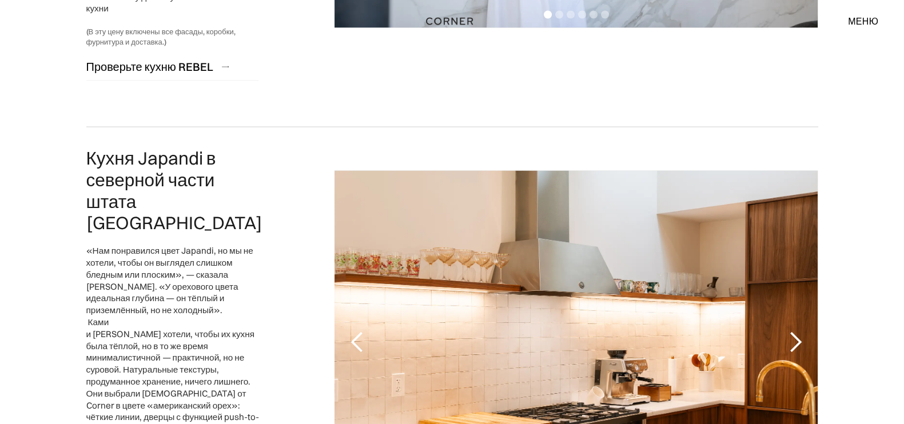
scroll to position [2689, 0]
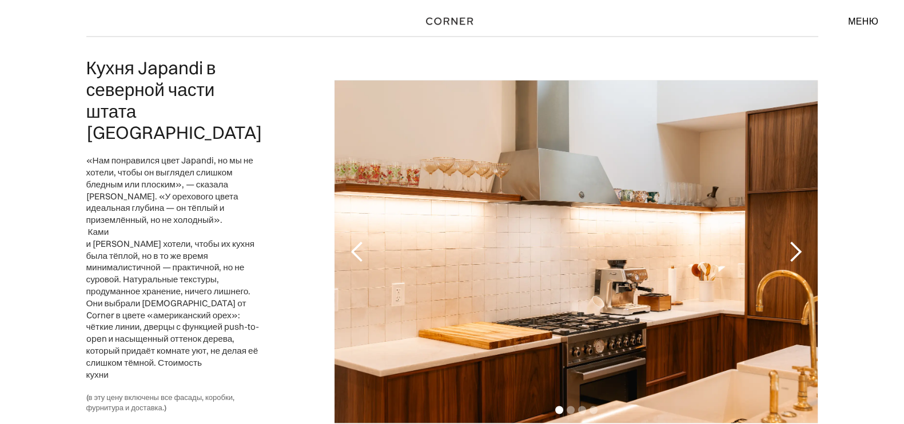
click at [790, 240] on div "следующий слайд" at bounding box center [795, 251] width 23 height 23
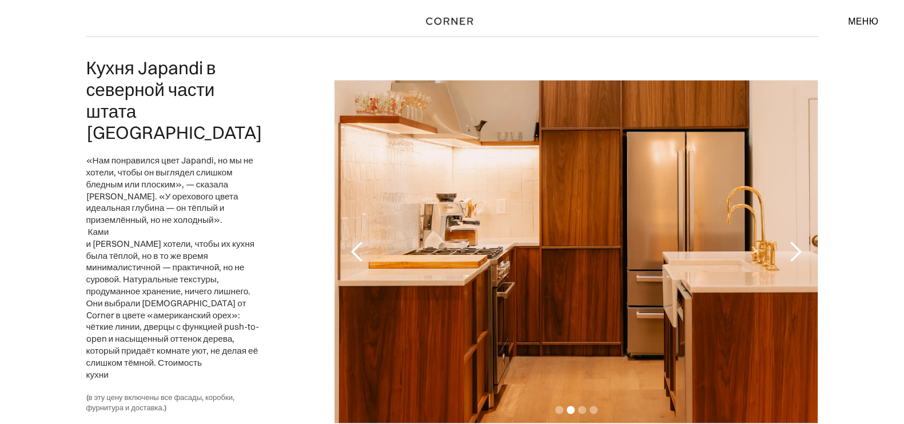
click at [790, 240] on div "следующий слайд" at bounding box center [795, 251] width 23 height 23
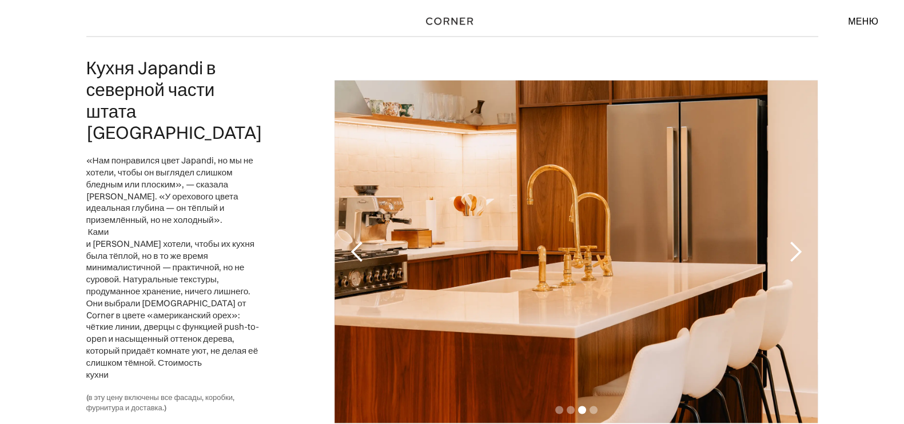
click at [790, 240] on div "следующий слайд" at bounding box center [795, 251] width 23 height 23
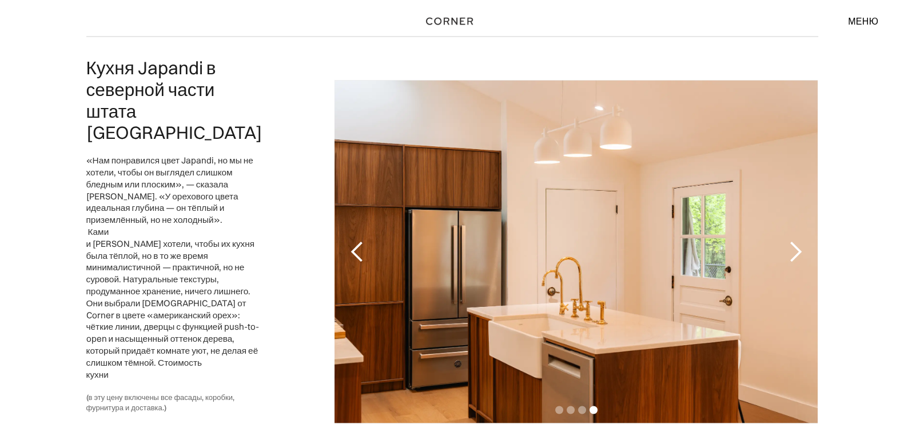
click at [790, 240] on div "следующий слайд" at bounding box center [795, 251] width 23 height 23
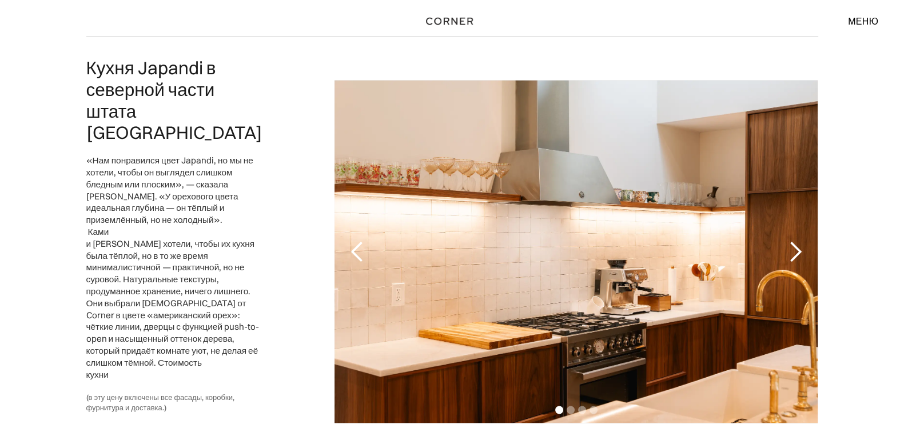
click at [790, 240] on div "следующий слайд" at bounding box center [795, 251] width 23 height 23
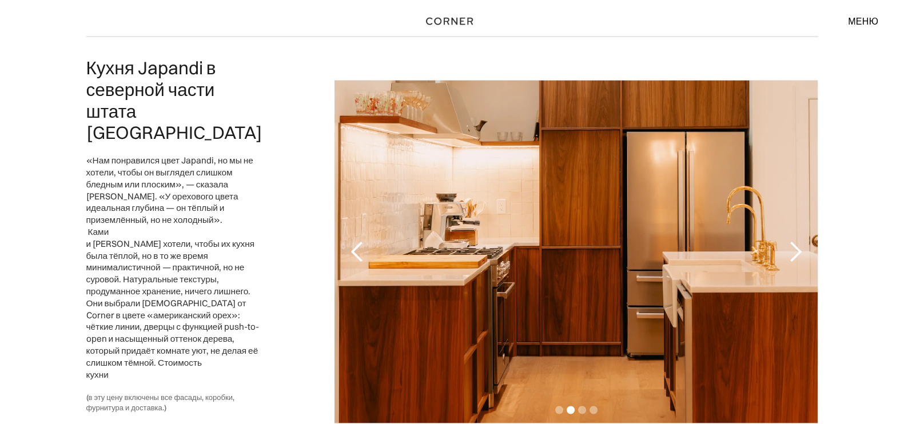
click at [790, 240] on div "следующий слайд" at bounding box center [795, 251] width 23 height 23
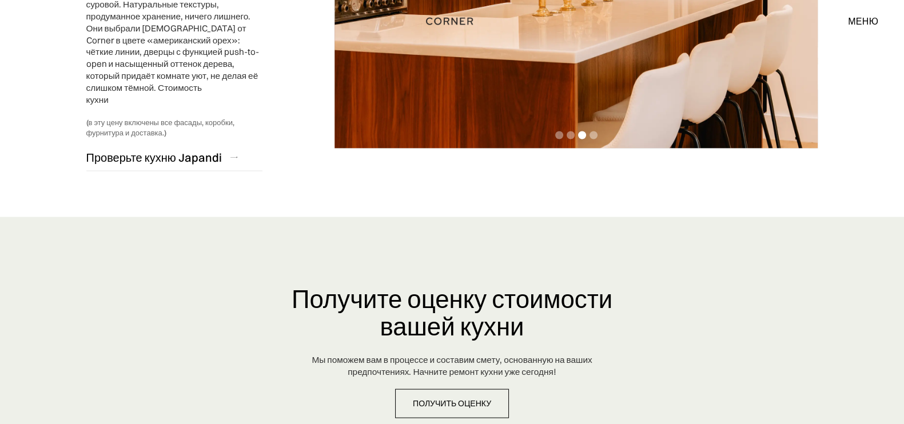
scroll to position [2790, 0]
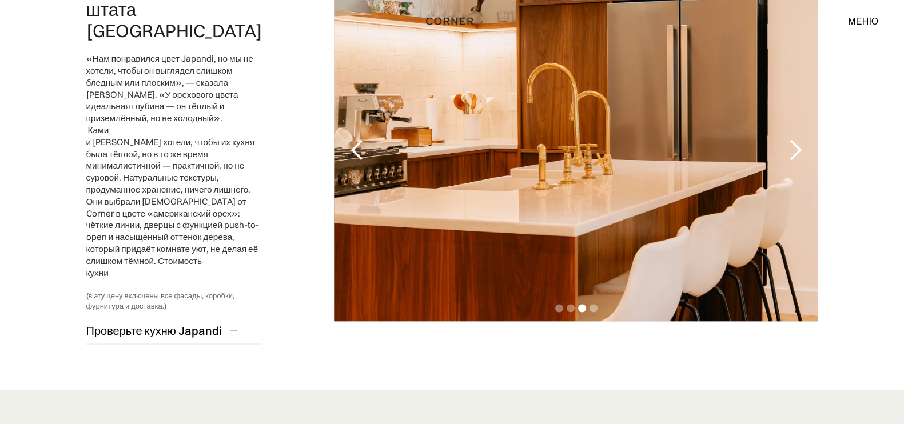
click at [861, 22] on font "меню" at bounding box center [863, 20] width 30 height 11
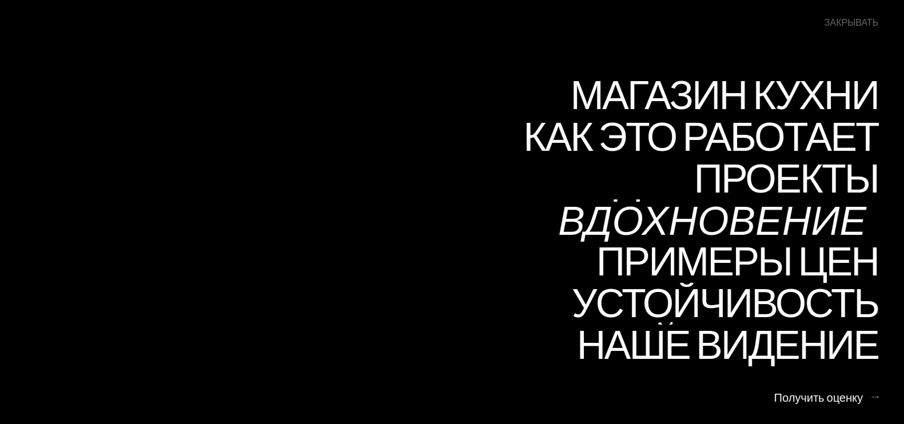
click at [799, 221] on font "Вдохновение" at bounding box center [712, 220] width 308 height 56
